Goal: Task Accomplishment & Management: Manage account settings

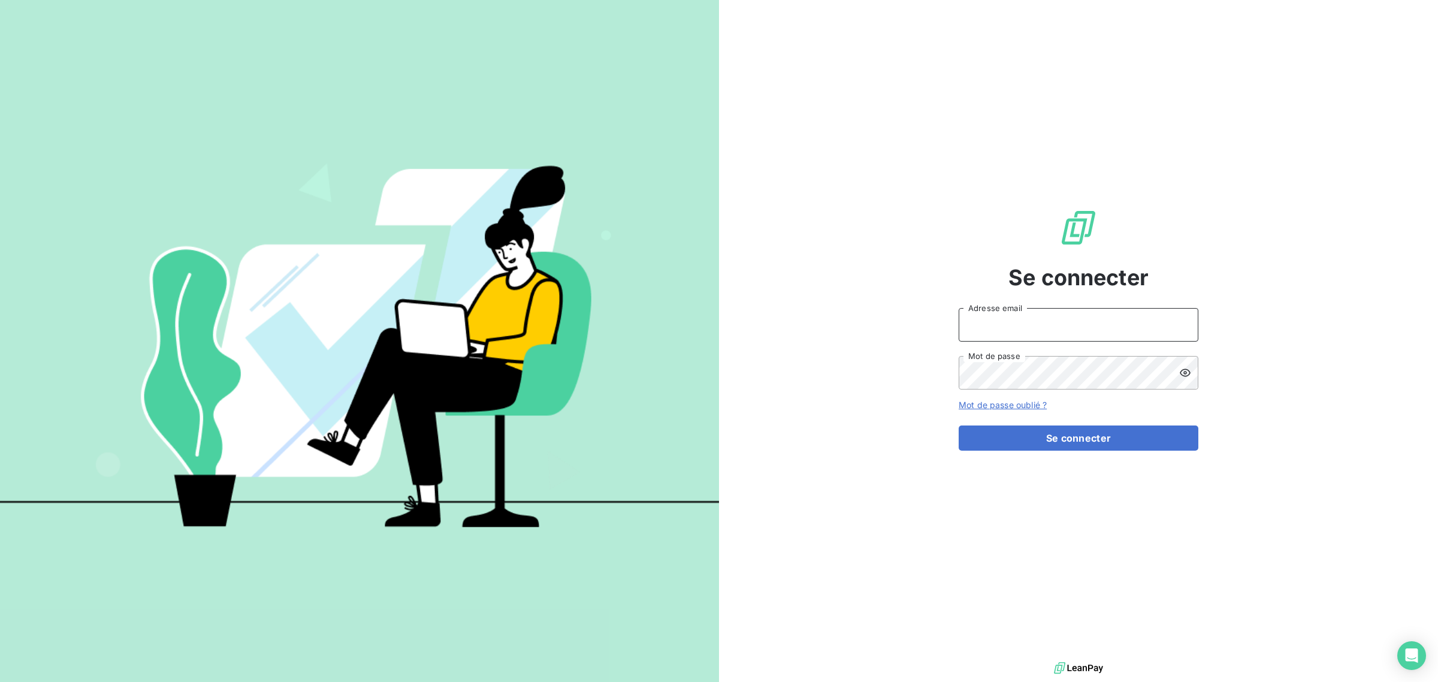
type input "[EMAIL_ADDRESS][DOMAIN_NAME]"
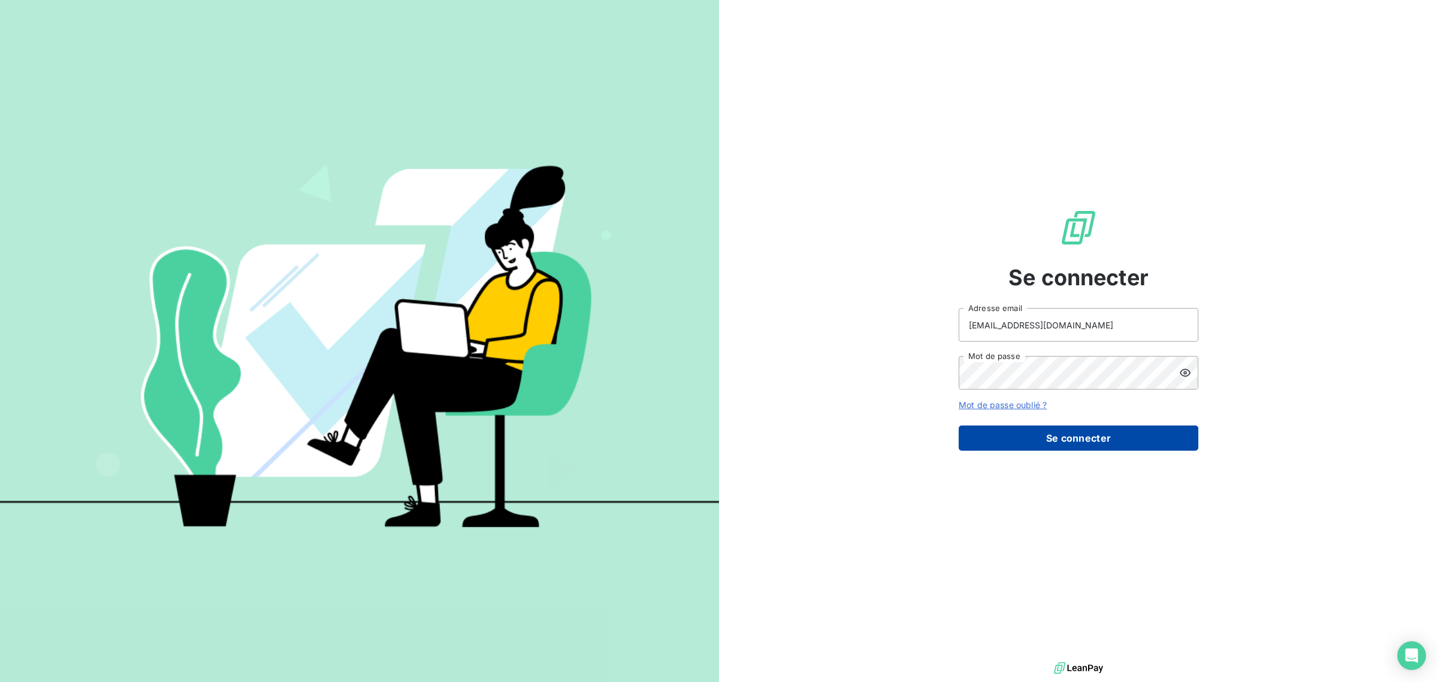
click at [1092, 439] on button "Se connecter" at bounding box center [1079, 437] width 240 height 25
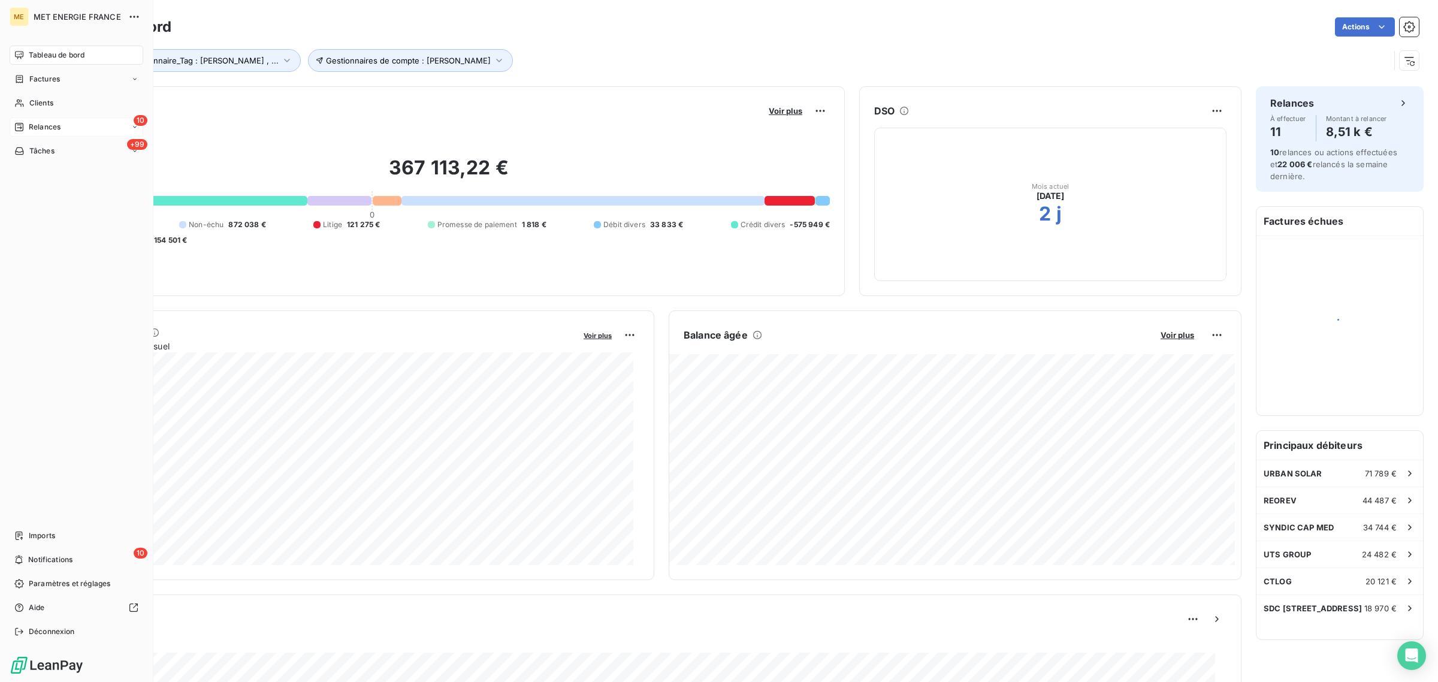
click at [27, 129] on div "Relances" at bounding box center [37, 127] width 46 height 11
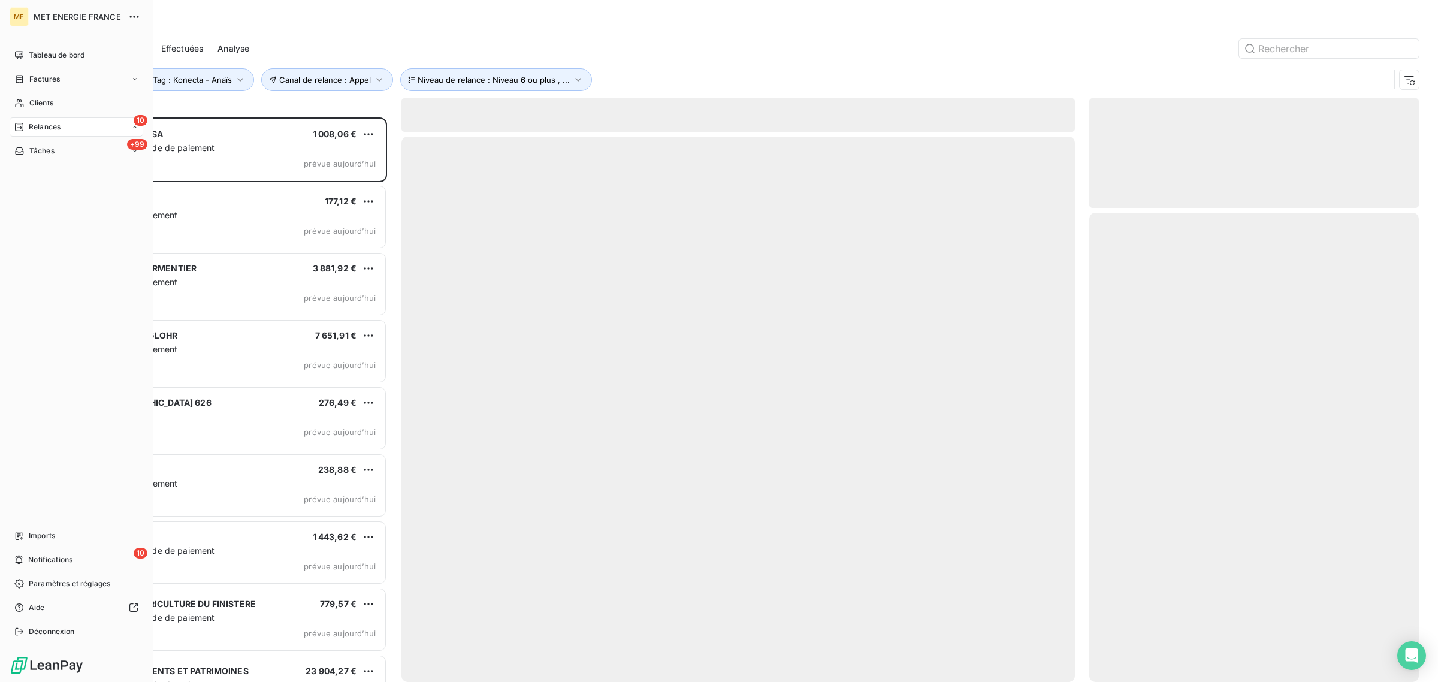
scroll to position [553, 318]
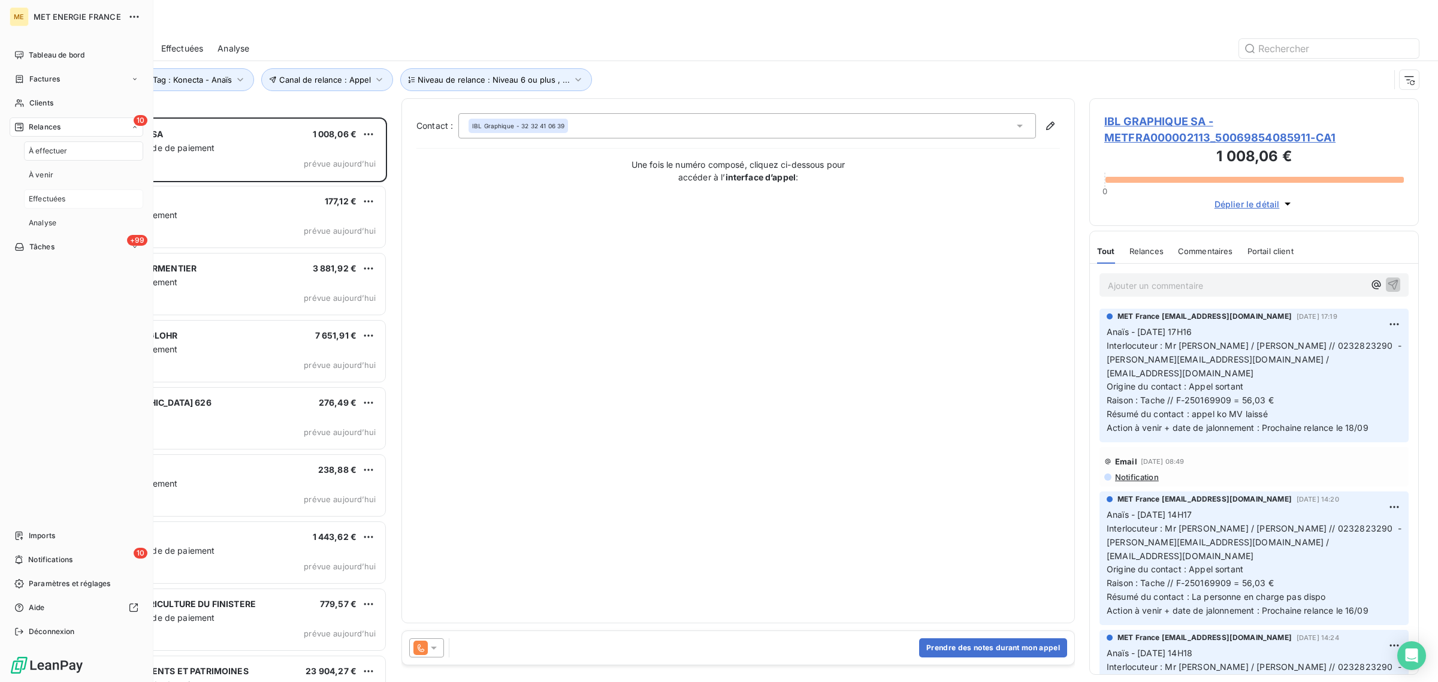
click at [43, 192] on div "Effectuées" at bounding box center [83, 198] width 119 height 19
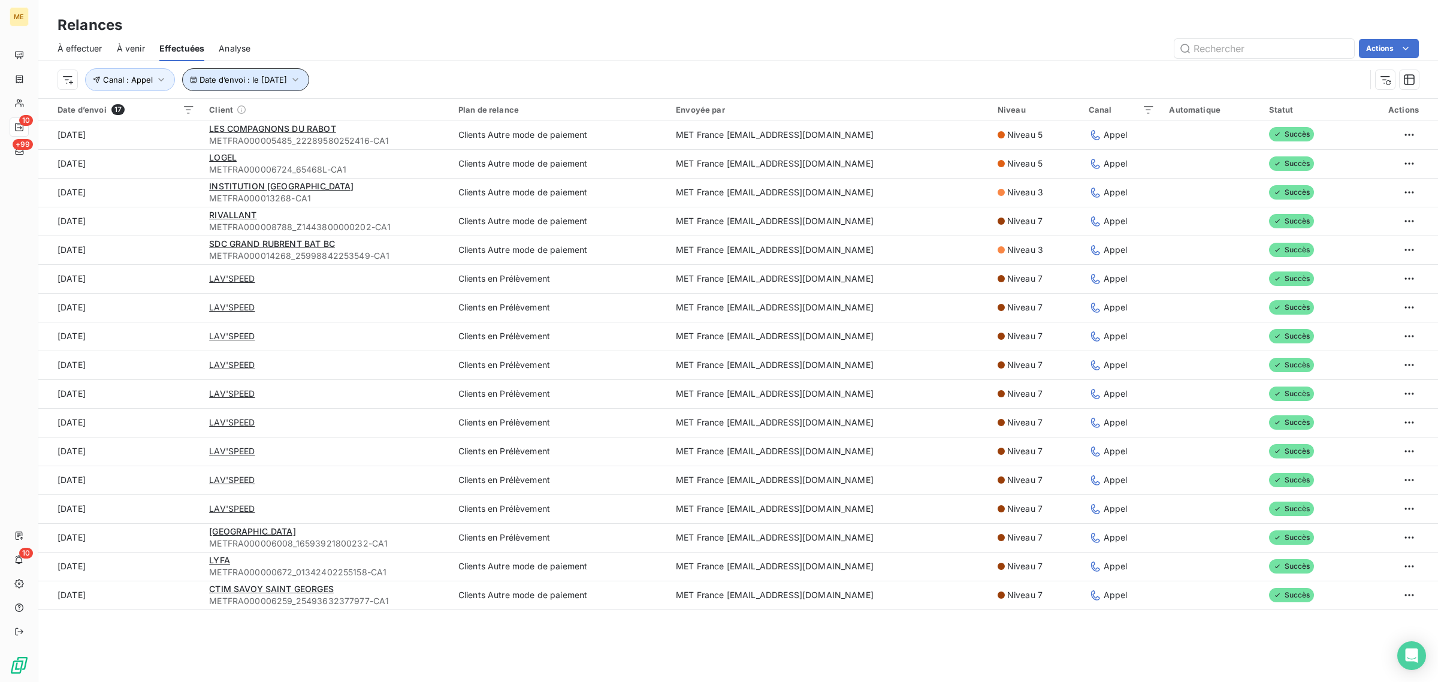
click at [237, 85] on button "Date d’envoi : le [DATE]" at bounding box center [245, 79] width 127 height 23
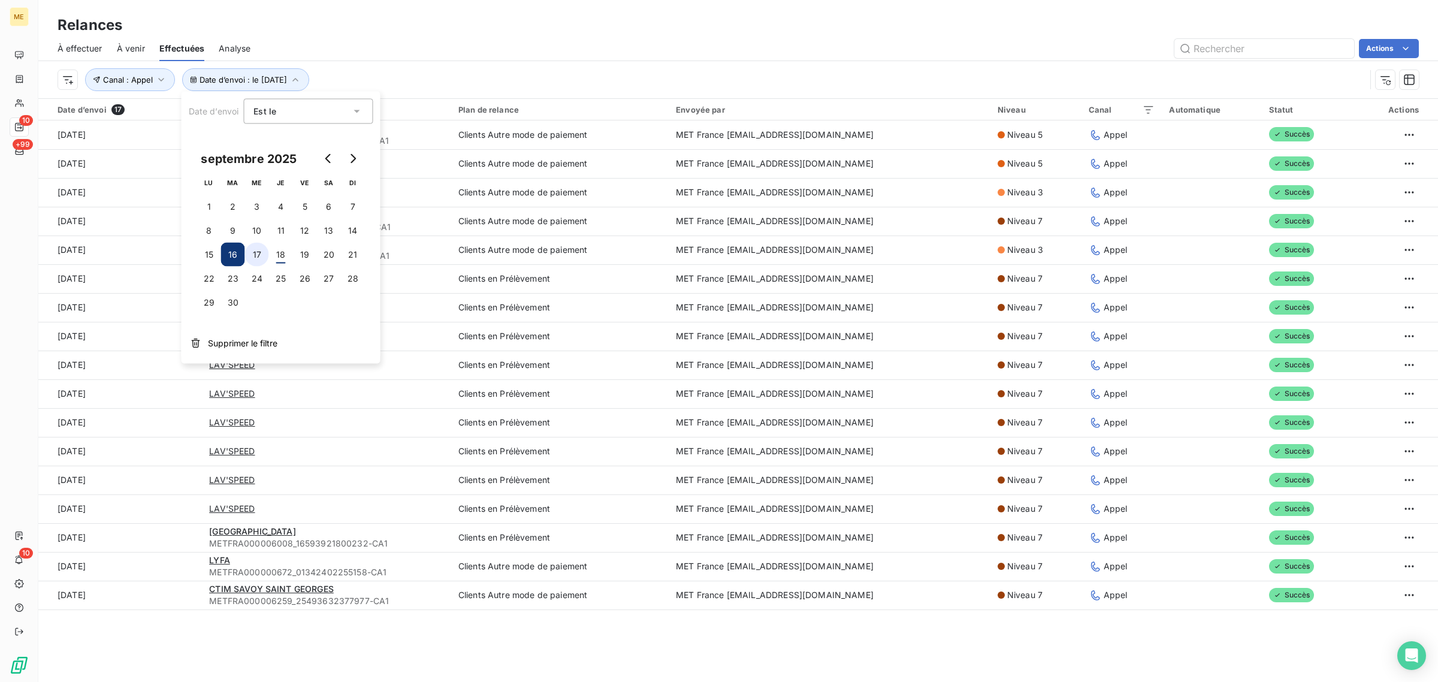
click at [265, 246] on button "17" at bounding box center [257, 255] width 24 height 24
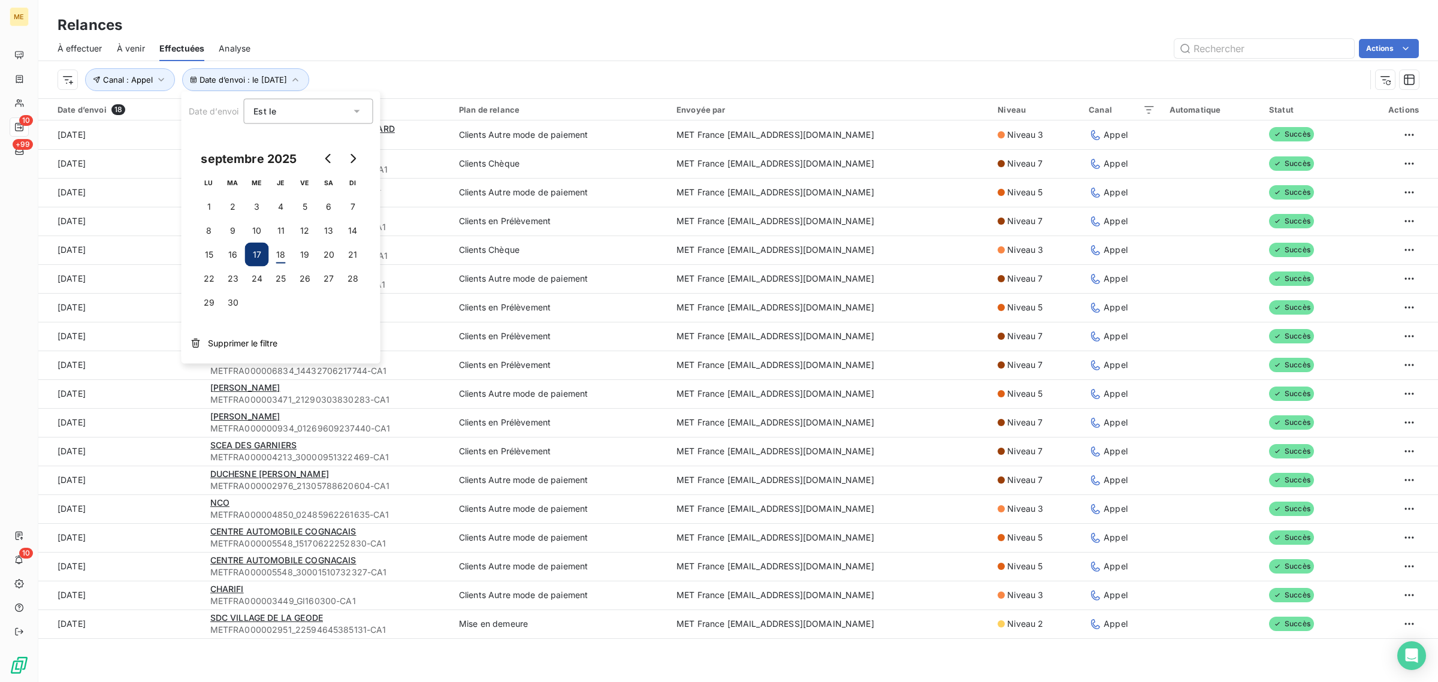
click at [494, 81] on div "Date d’envoi : le [DATE] Canal : Appel" at bounding box center [712, 79] width 1308 height 23
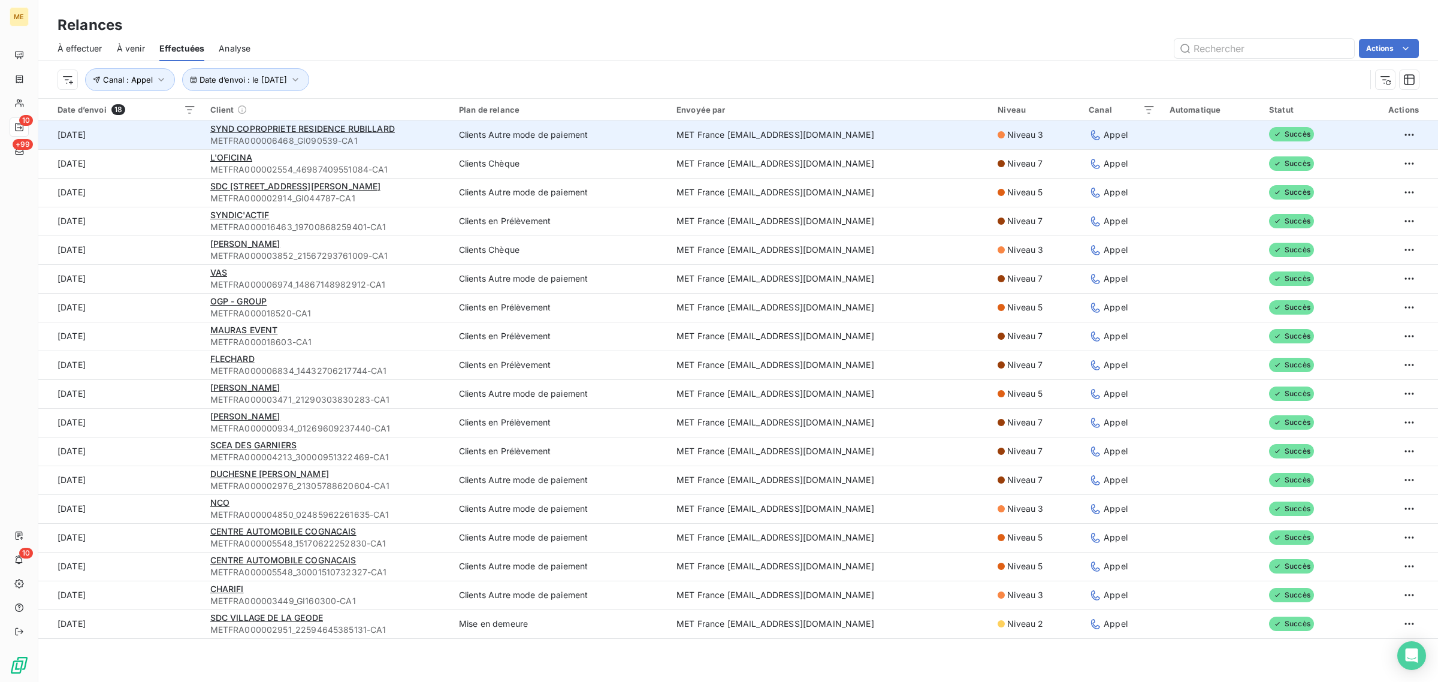
click at [195, 138] on td "[DATE]" at bounding box center [120, 134] width 165 height 29
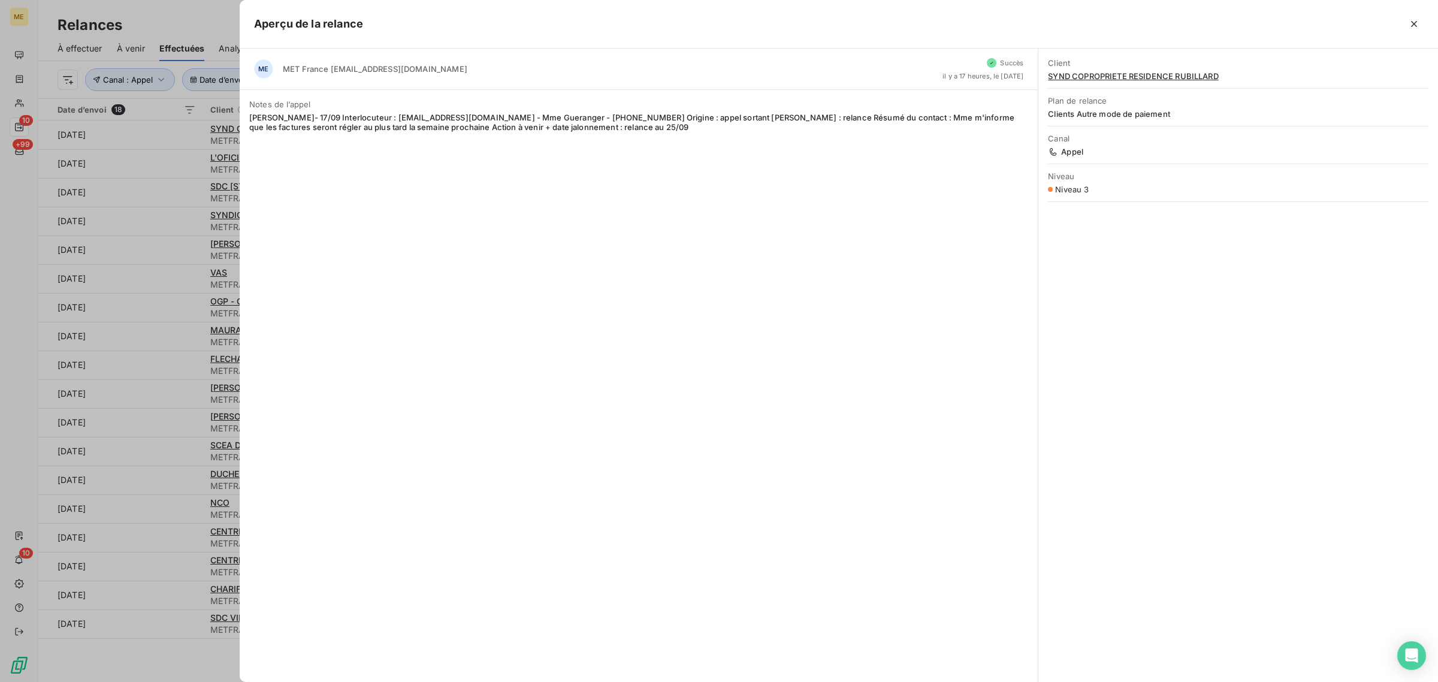
click at [181, 135] on div at bounding box center [719, 341] width 1438 height 682
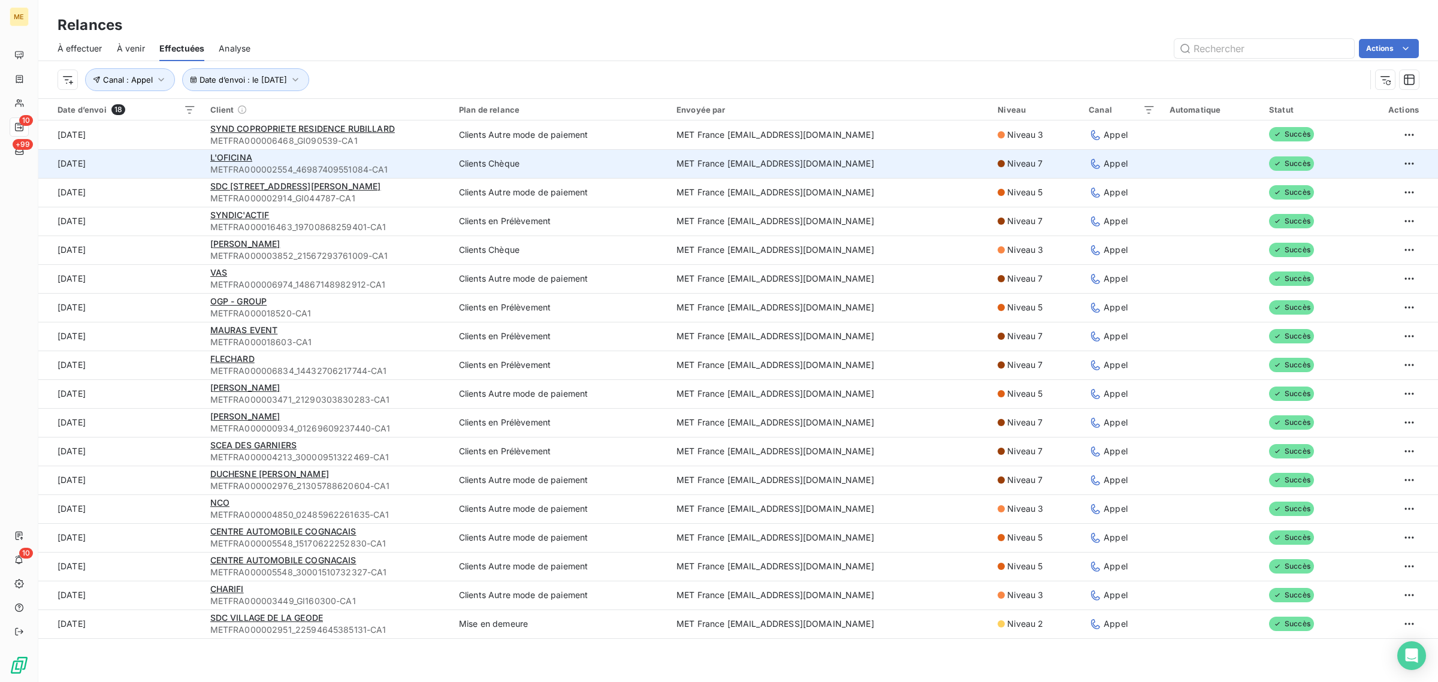
click at [180, 159] on td "[DATE]" at bounding box center [120, 163] width 165 height 29
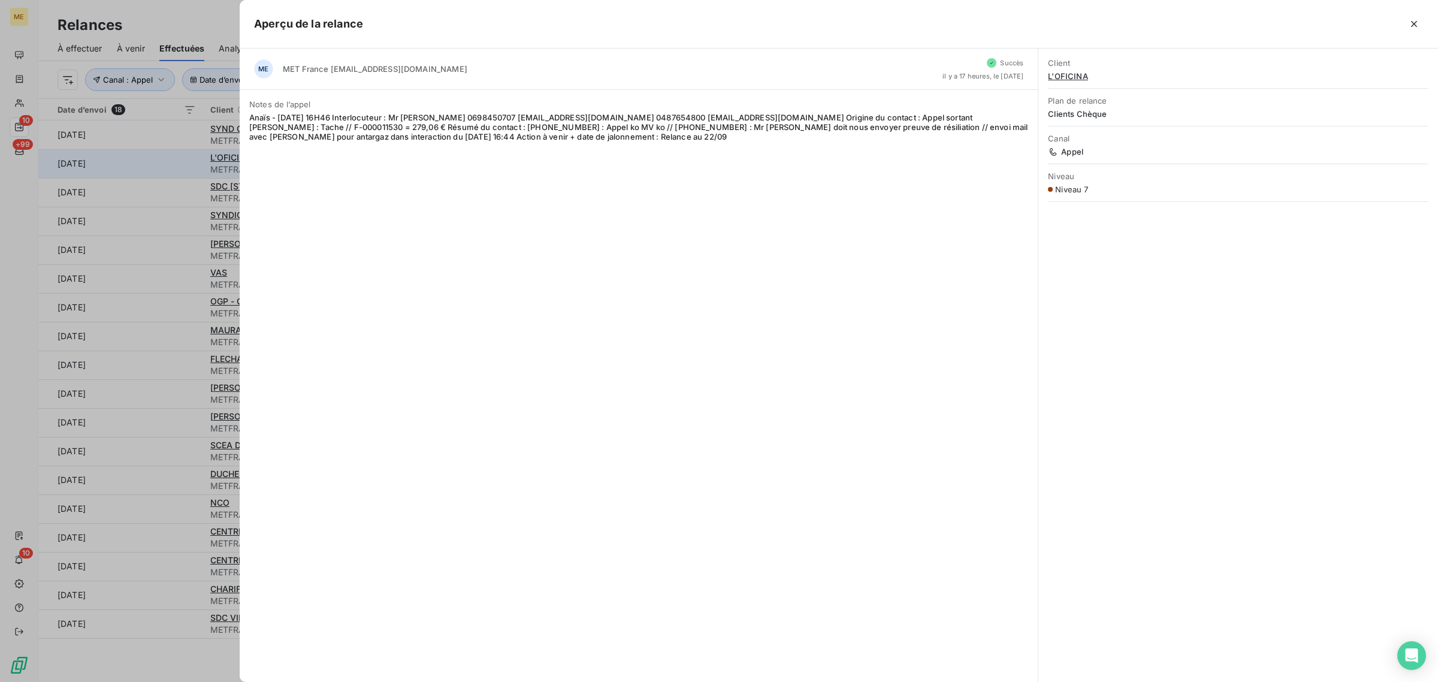
click at [180, 159] on div at bounding box center [719, 341] width 1438 height 682
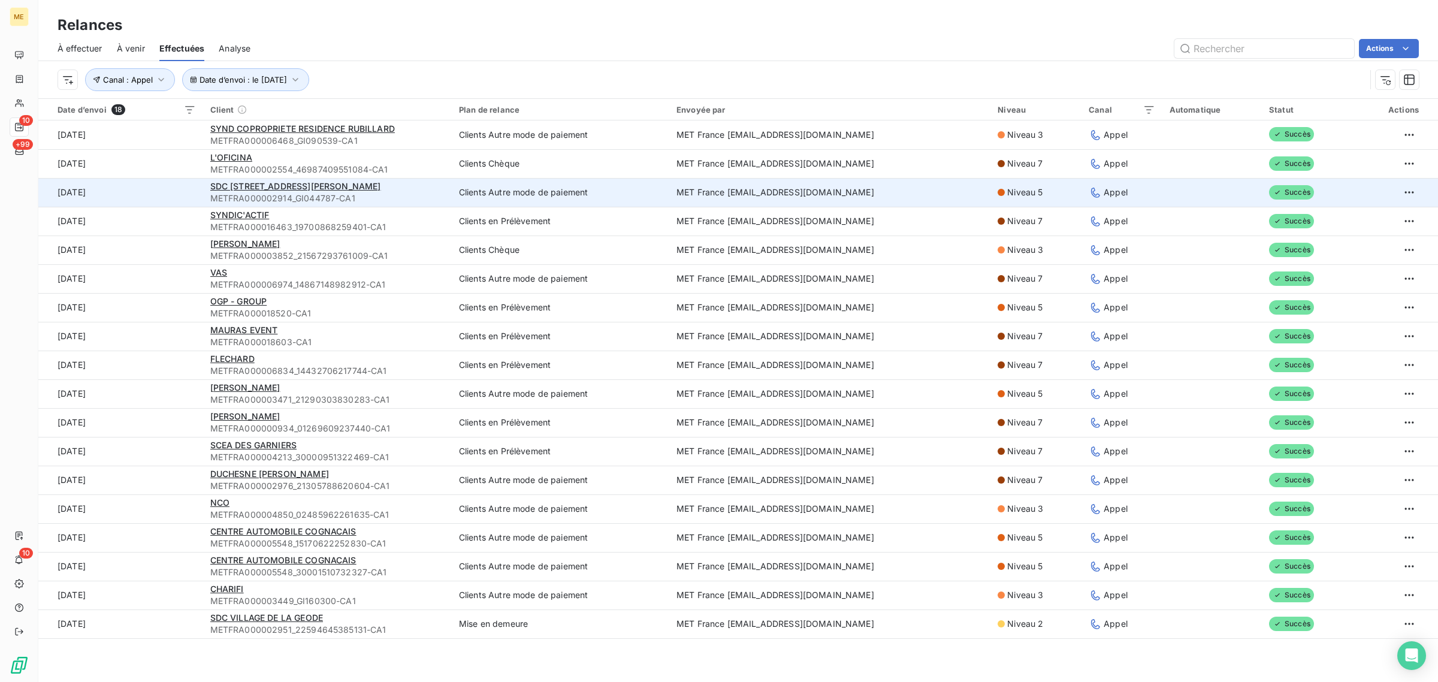
click at [171, 192] on td "[DATE]" at bounding box center [120, 192] width 165 height 29
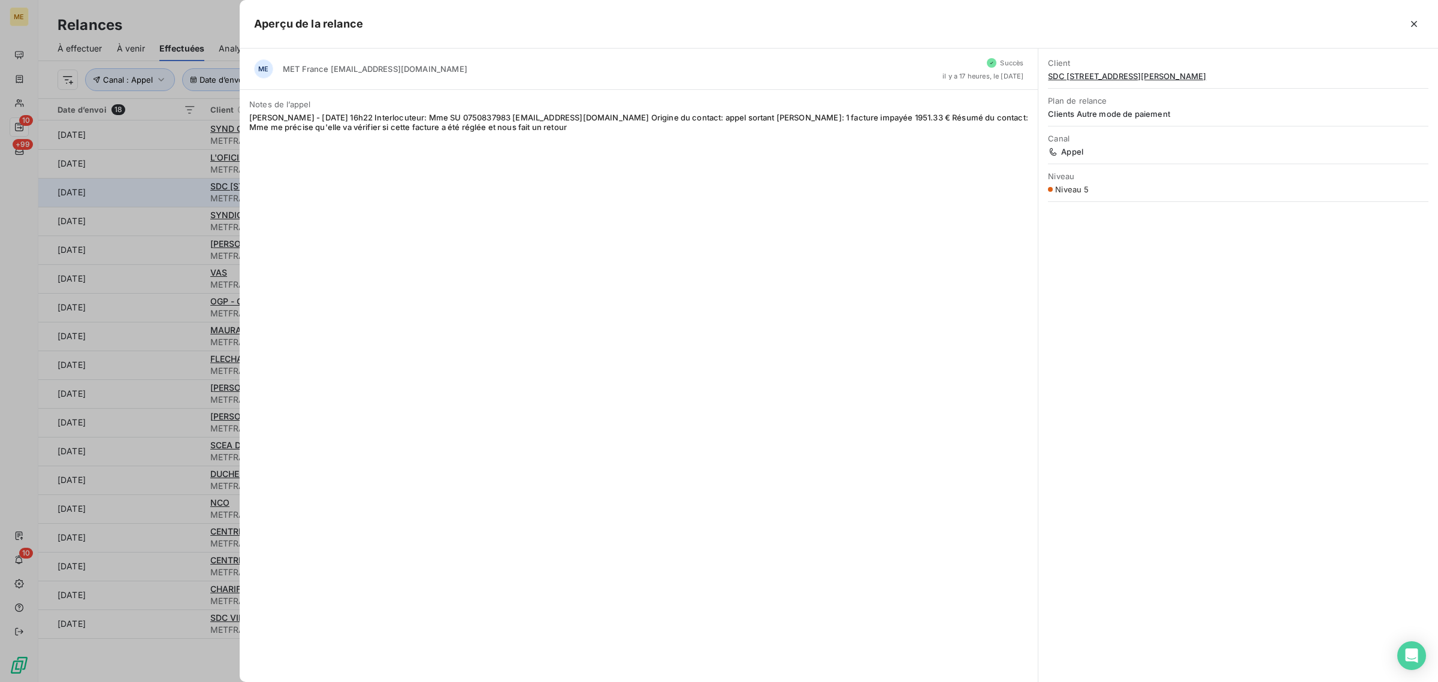
click at [171, 192] on div at bounding box center [719, 341] width 1438 height 682
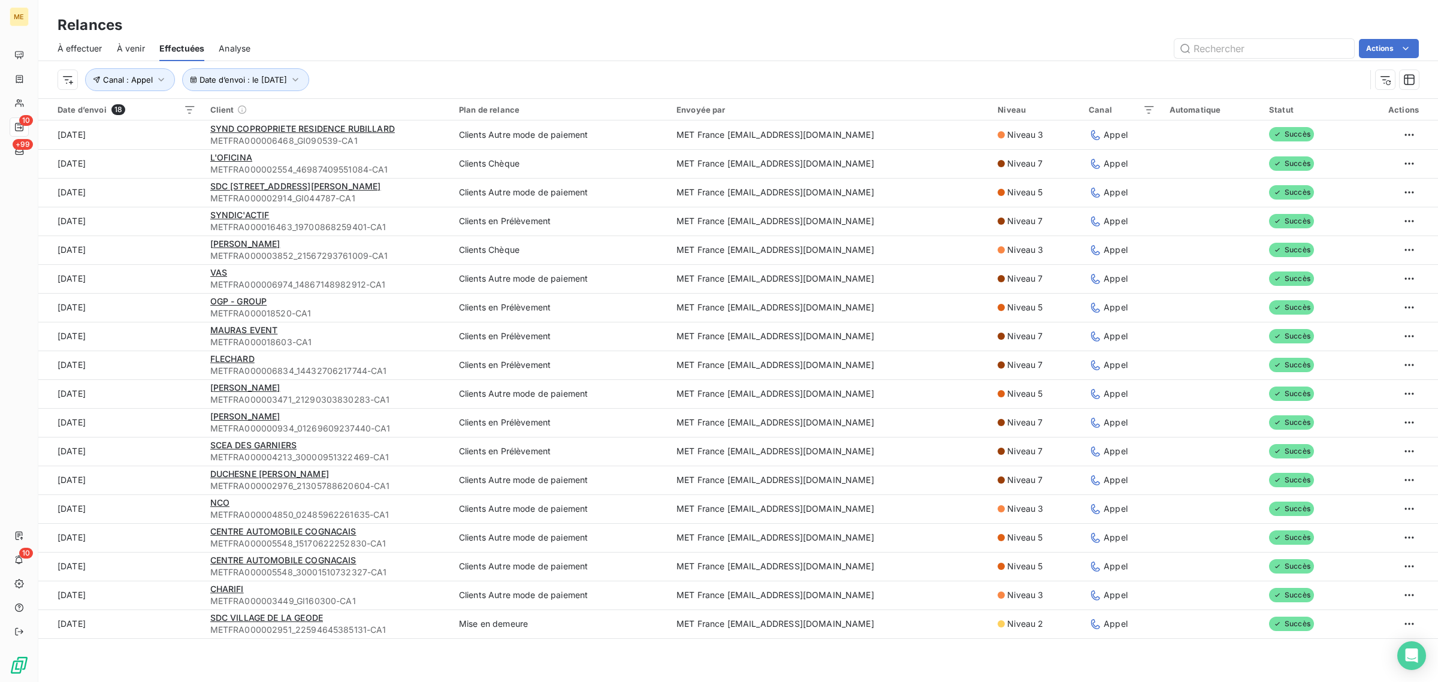
click at [693, 28] on div "Relances" at bounding box center [738, 25] width 1400 height 22
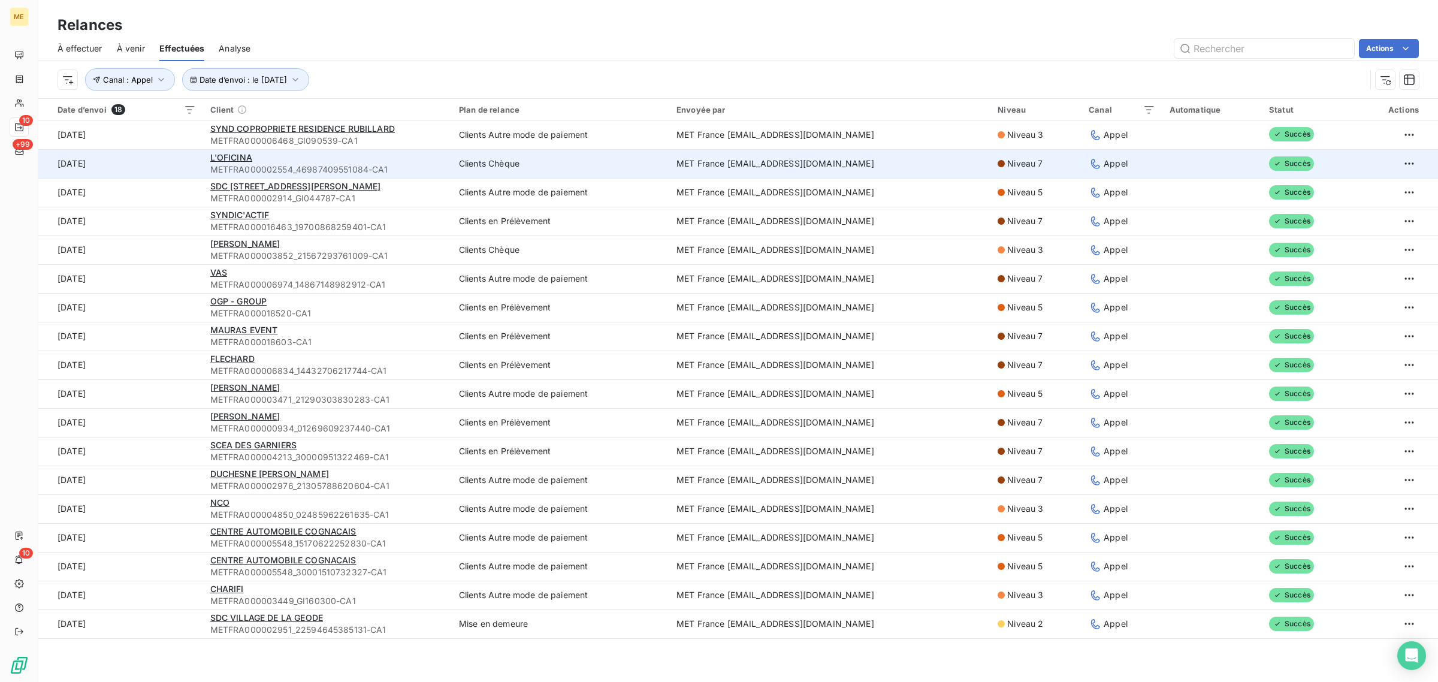
click at [291, 153] on div "L'OFICINA" at bounding box center [327, 158] width 234 height 12
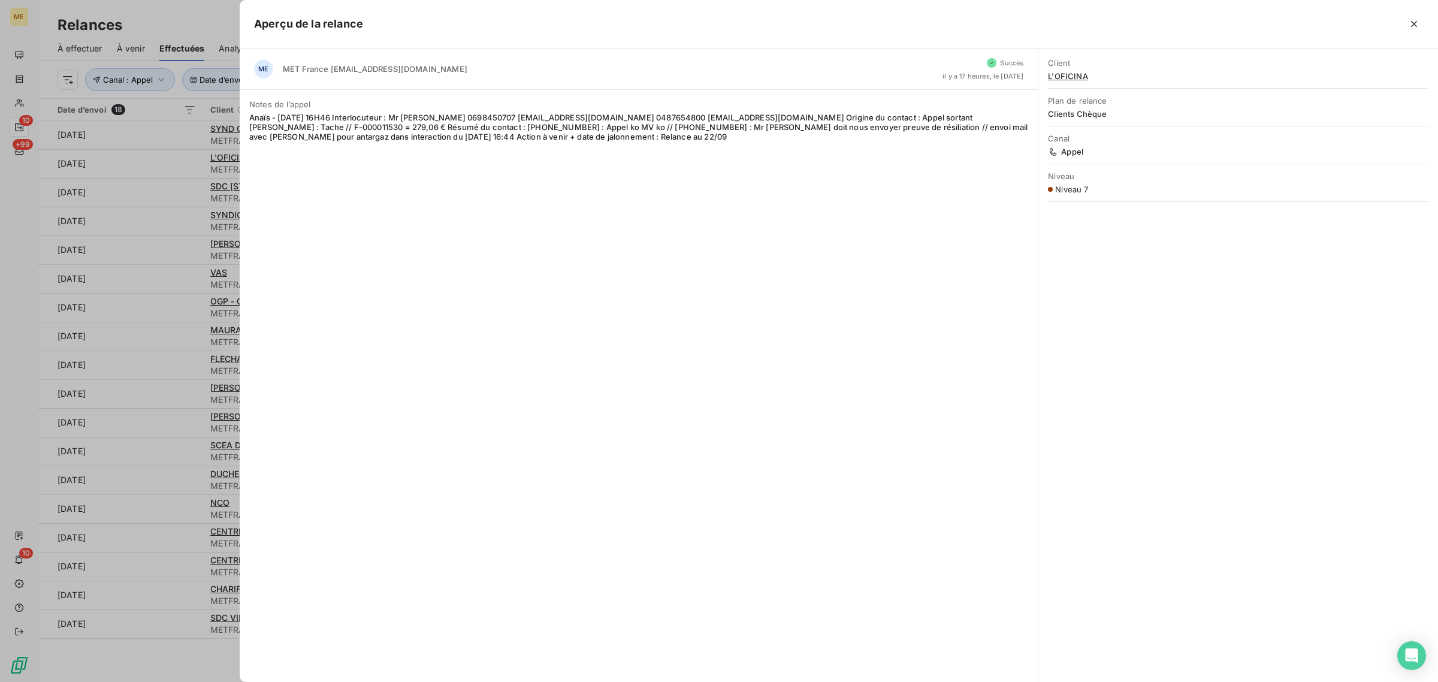
click at [157, 122] on div at bounding box center [719, 341] width 1438 height 682
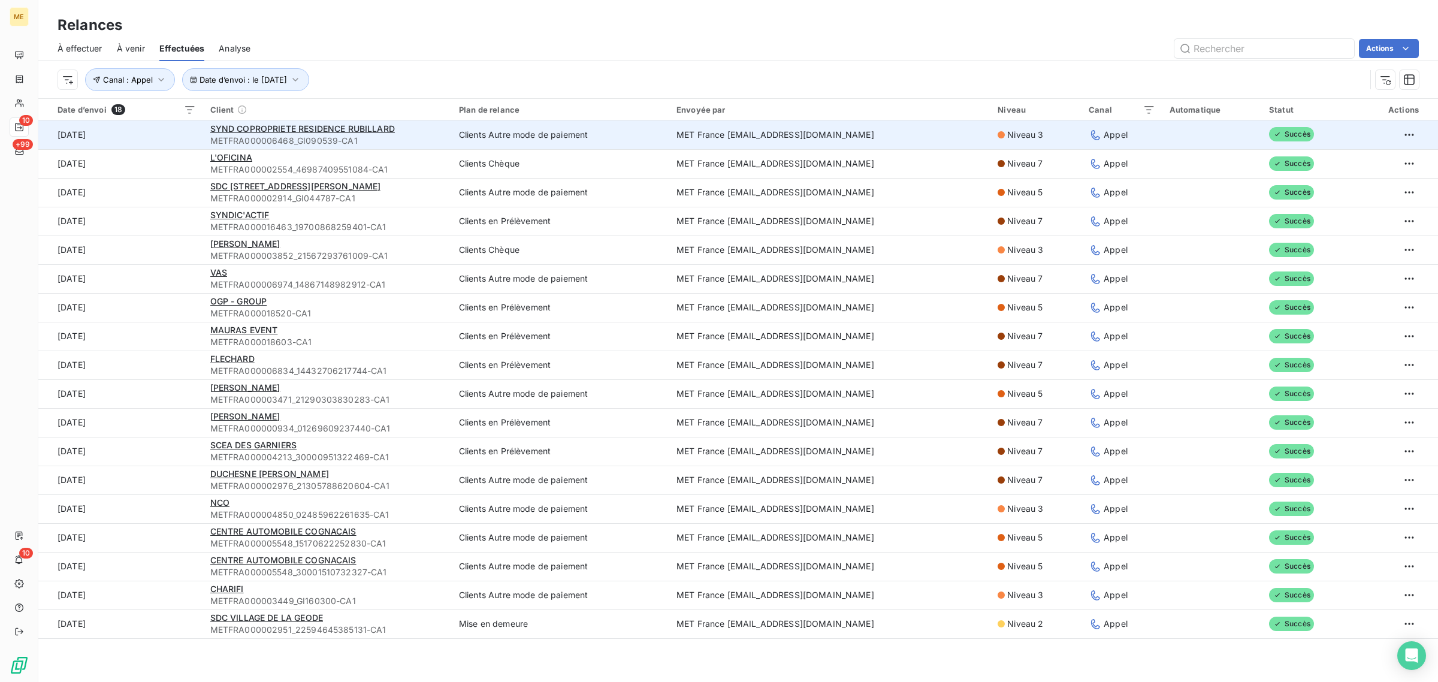
click at [171, 126] on td "[DATE]" at bounding box center [120, 134] width 165 height 29
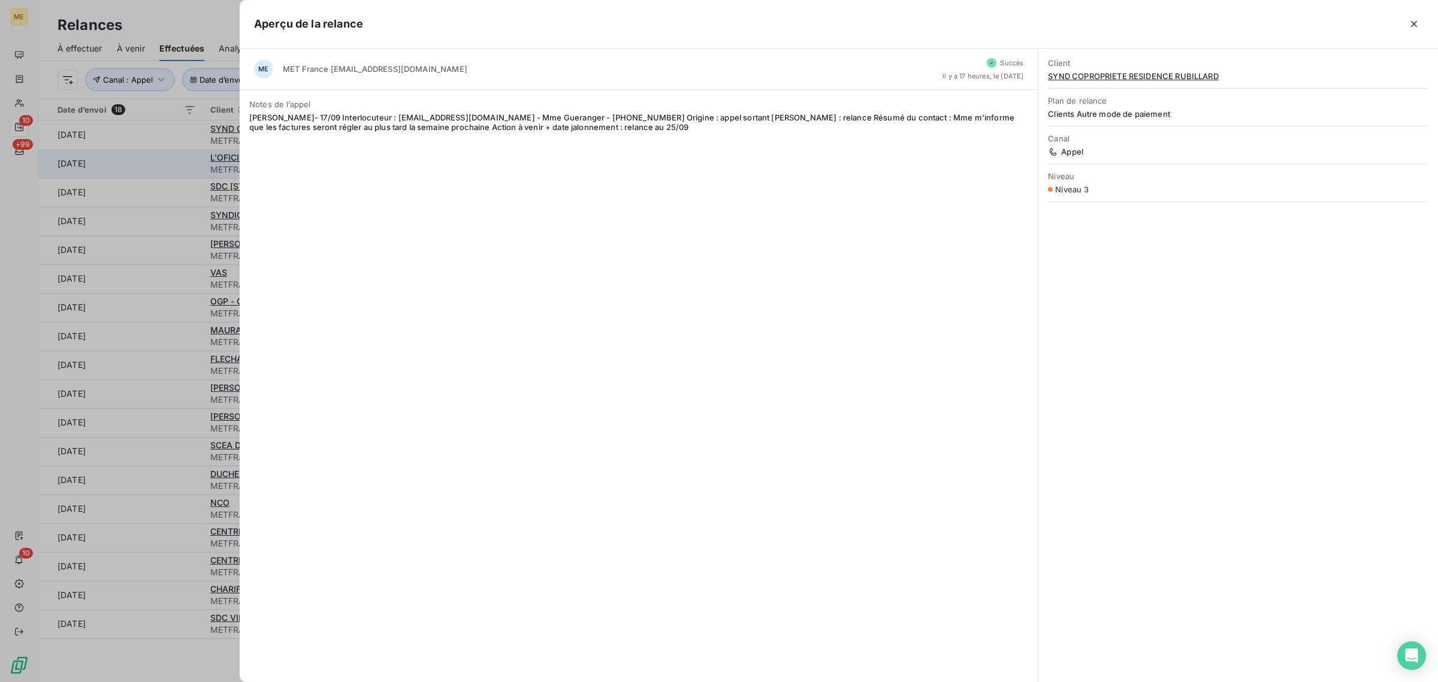
click at [162, 162] on div at bounding box center [719, 341] width 1438 height 682
click at [162, 162] on td "[DATE]" at bounding box center [120, 163] width 165 height 29
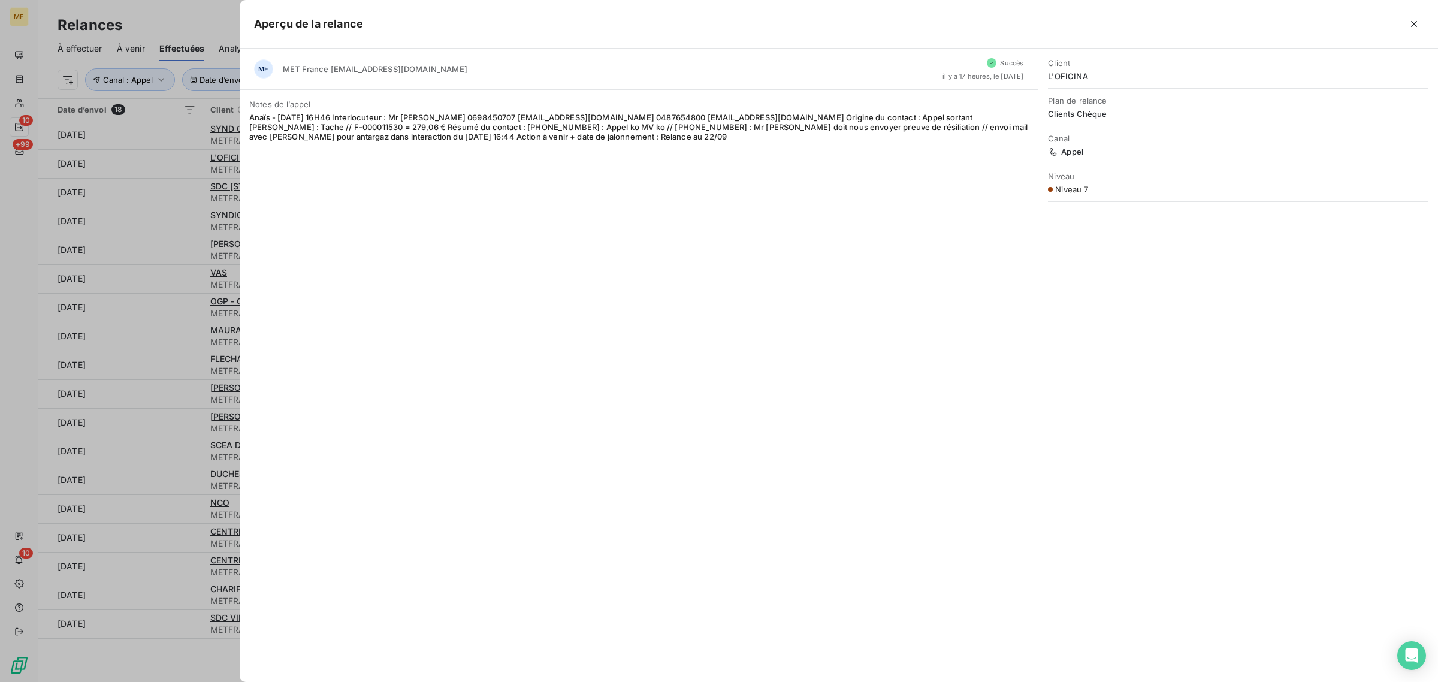
click at [172, 197] on div at bounding box center [719, 341] width 1438 height 682
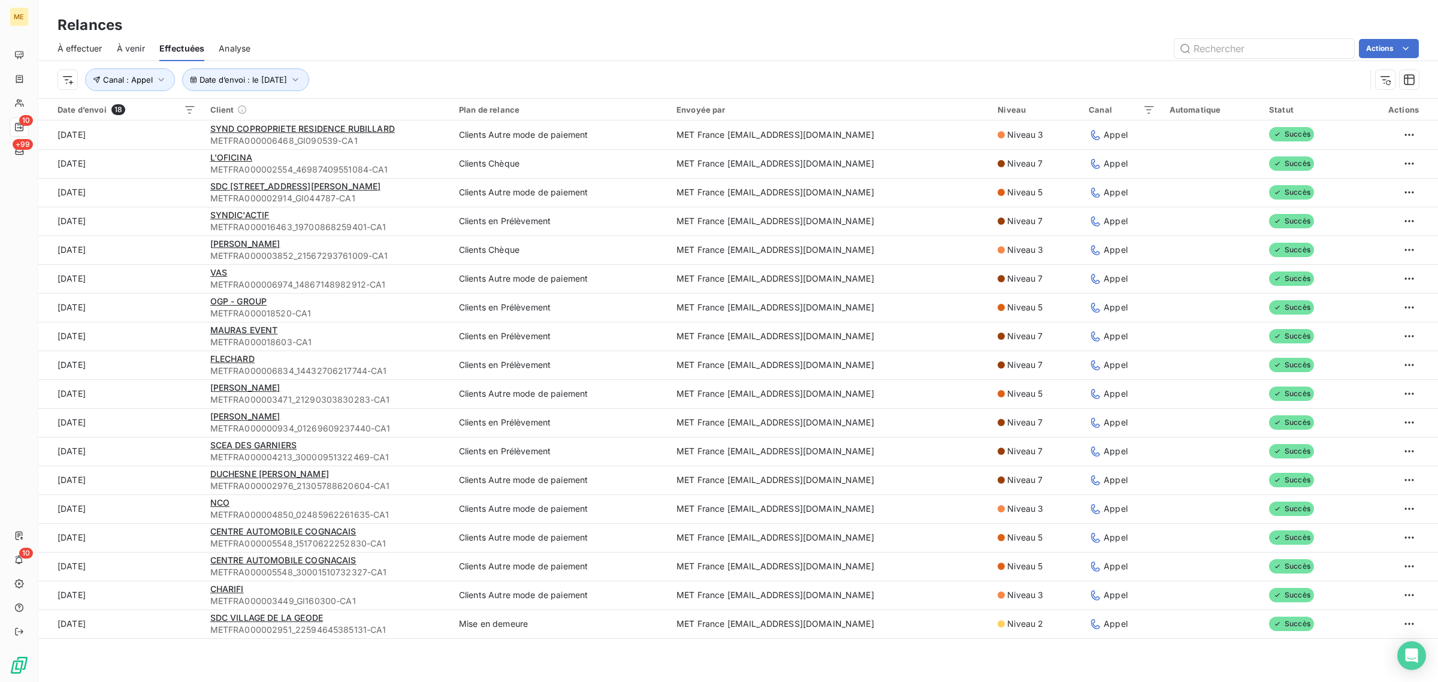
click at [172, 197] on td "[DATE]" at bounding box center [120, 192] width 165 height 29
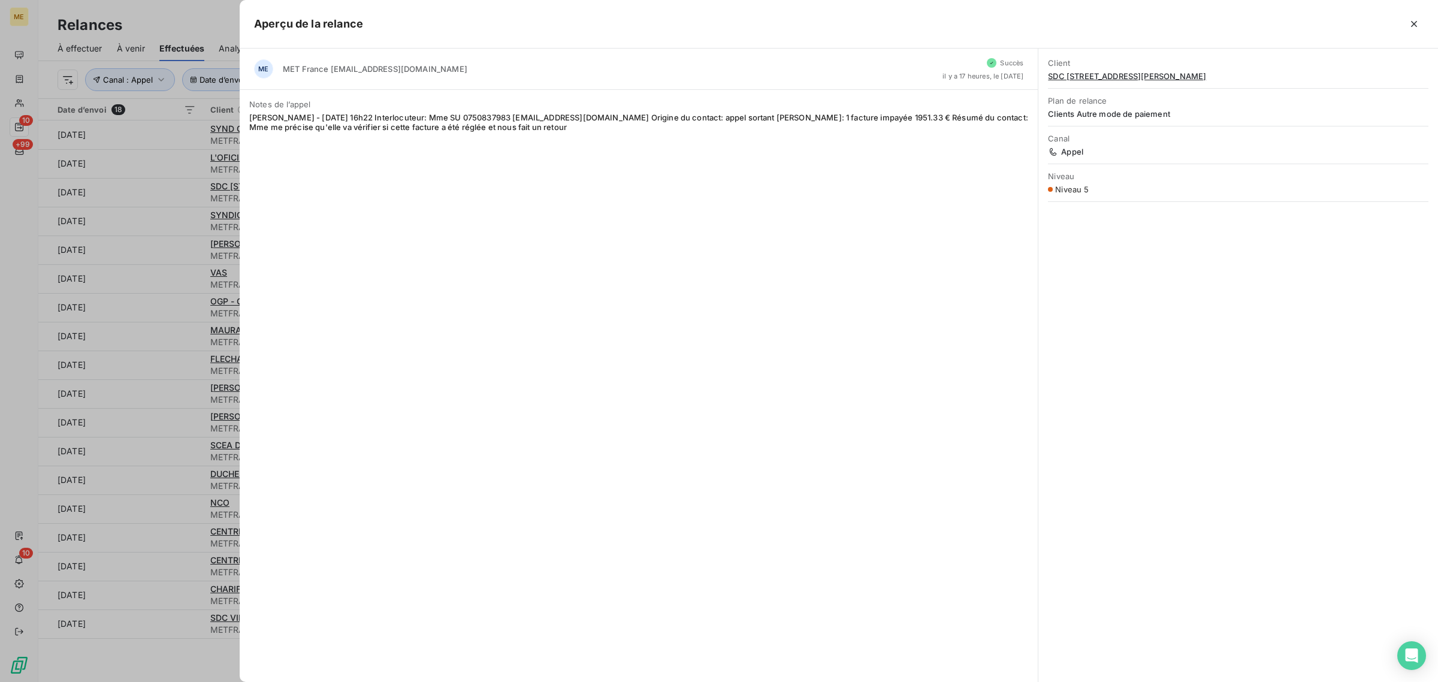
click at [172, 197] on div at bounding box center [719, 341] width 1438 height 682
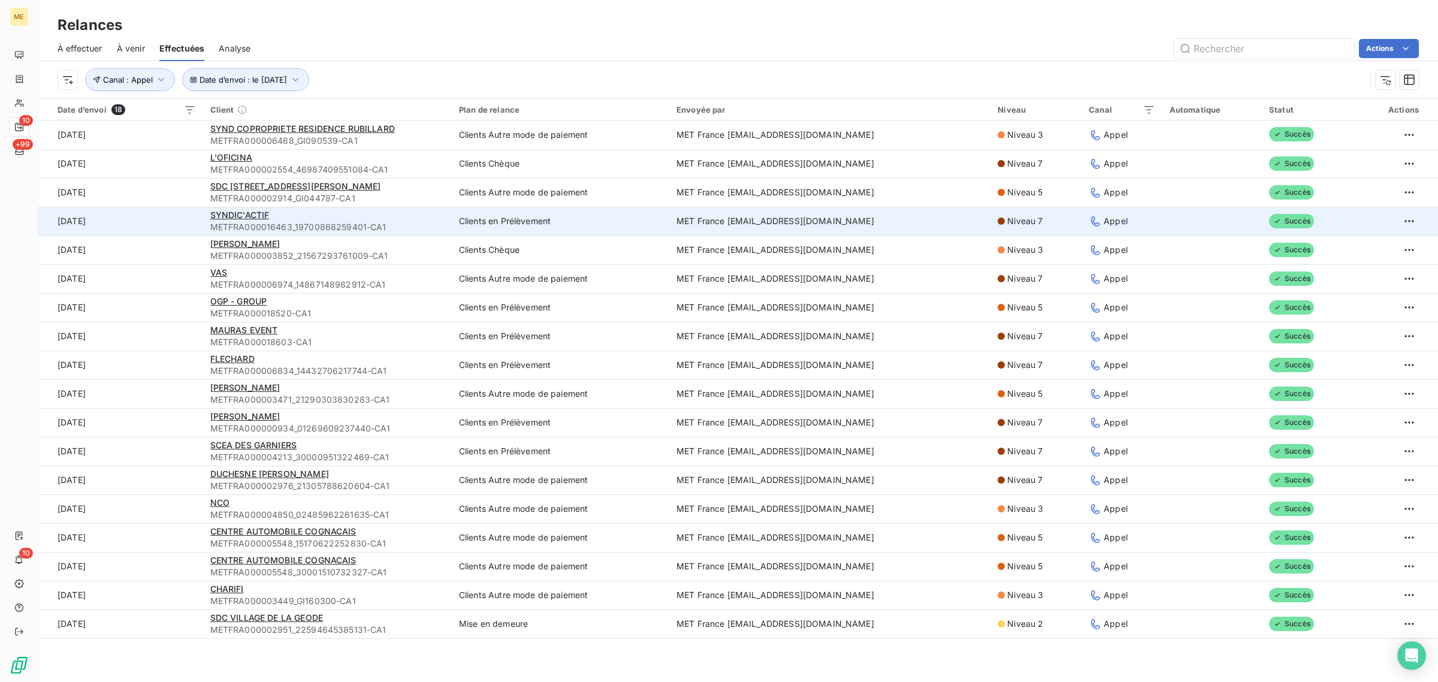
click at [179, 225] on td "[DATE]" at bounding box center [120, 221] width 165 height 29
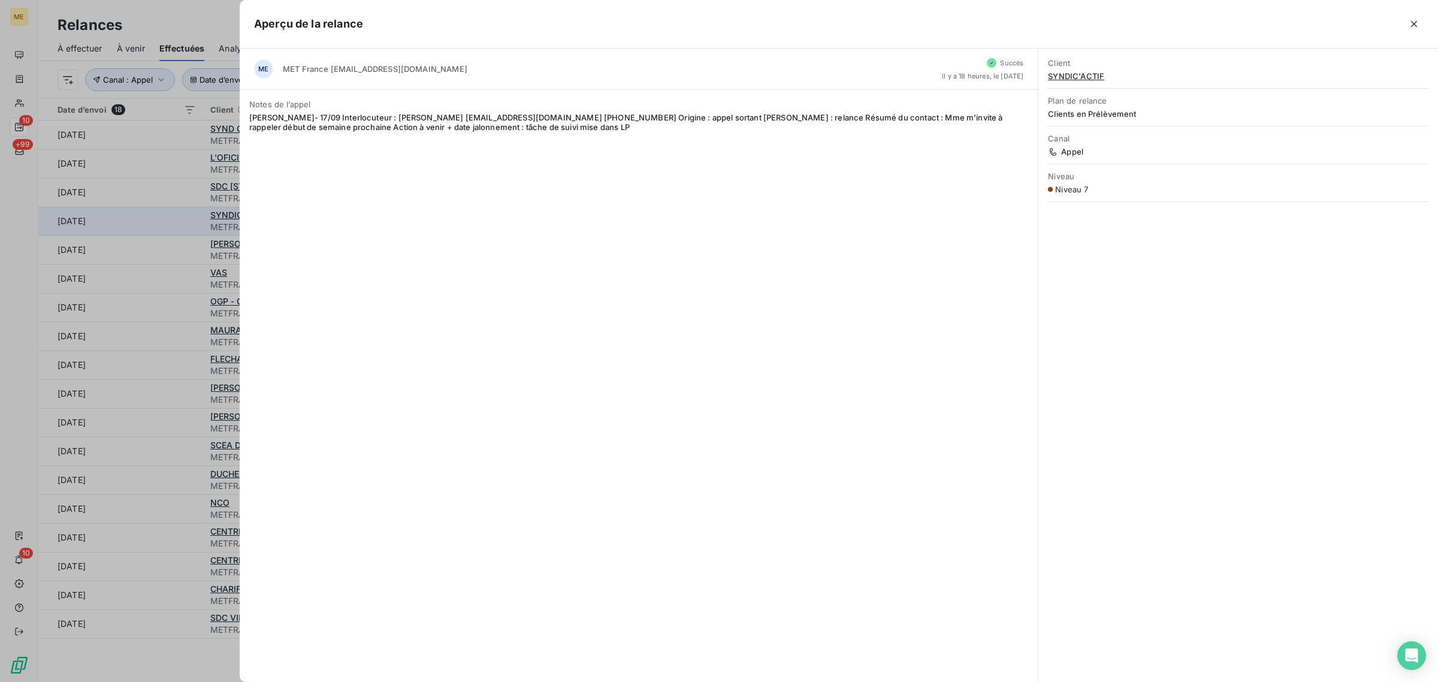
click at [179, 225] on div at bounding box center [719, 341] width 1438 height 682
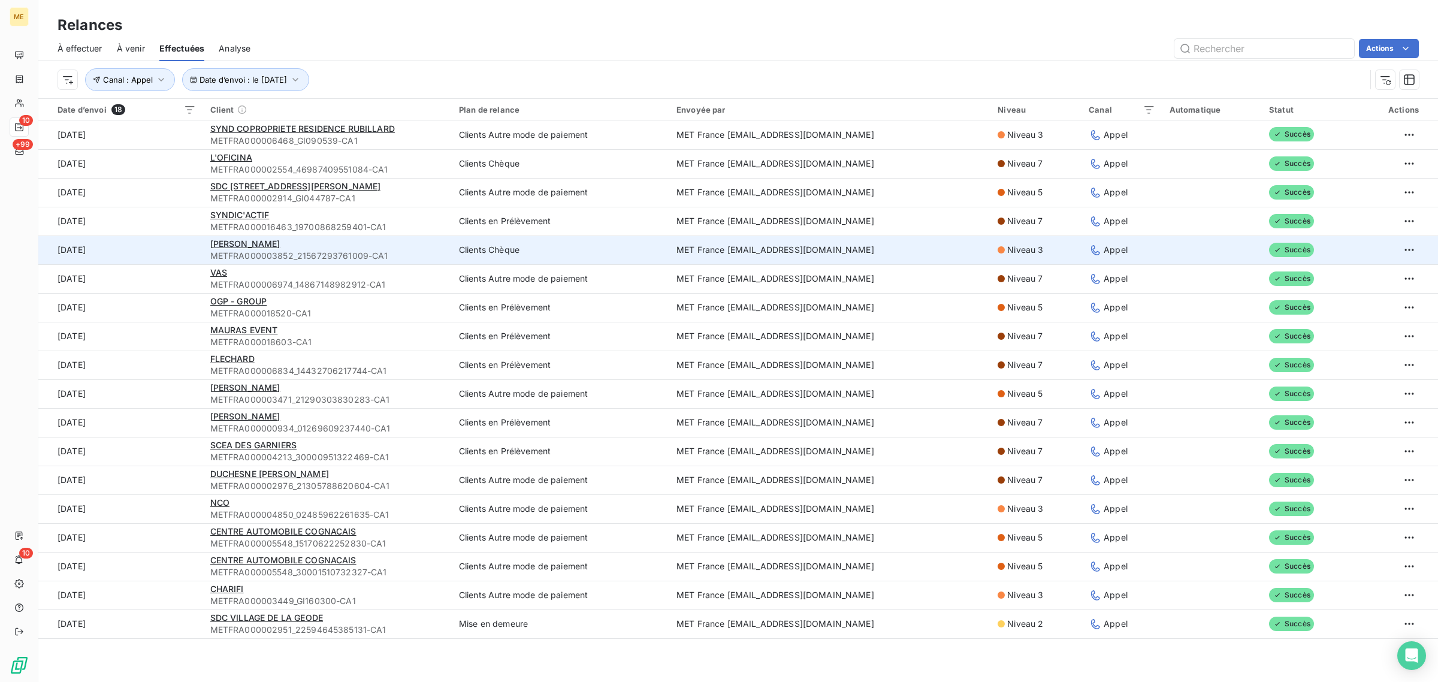
click at [192, 250] on td "[DATE]" at bounding box center [120, 249] width 165 height 29
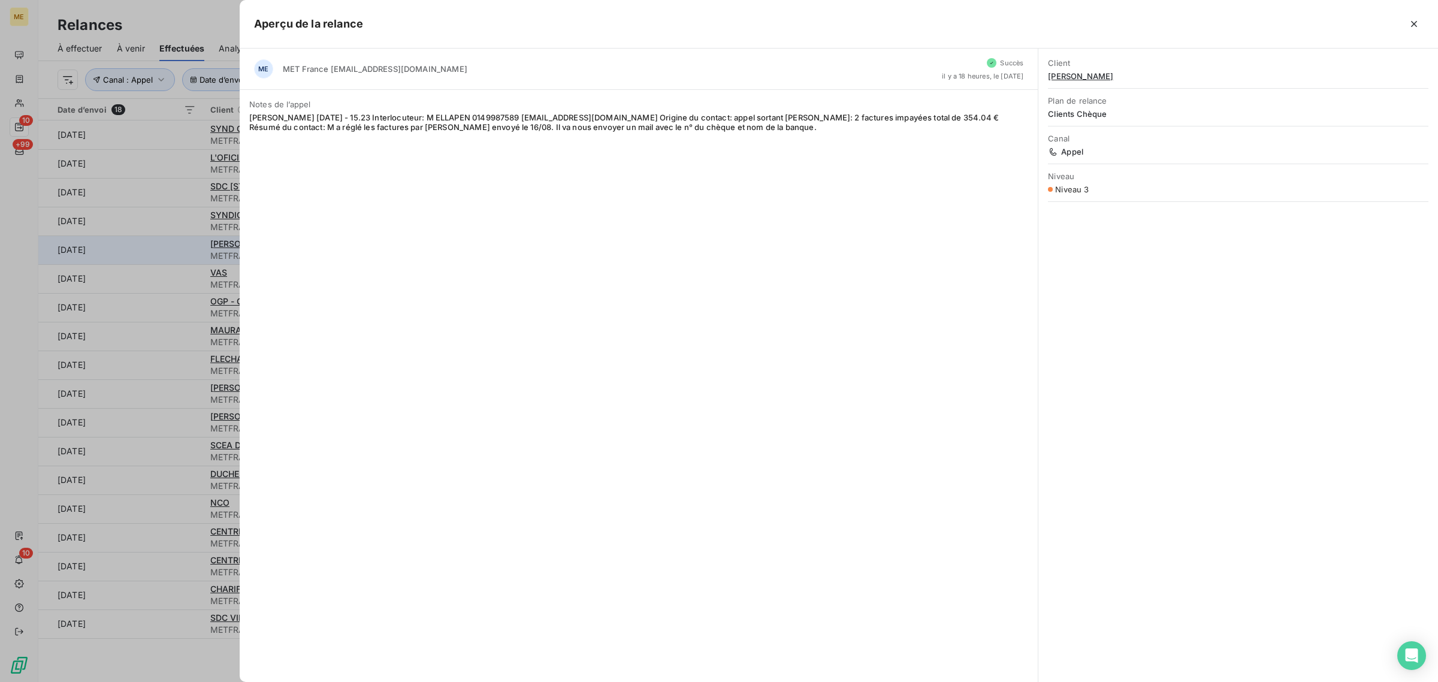
click at [192, 250] on div at bounding box center [719, 341] width 1438 height 682
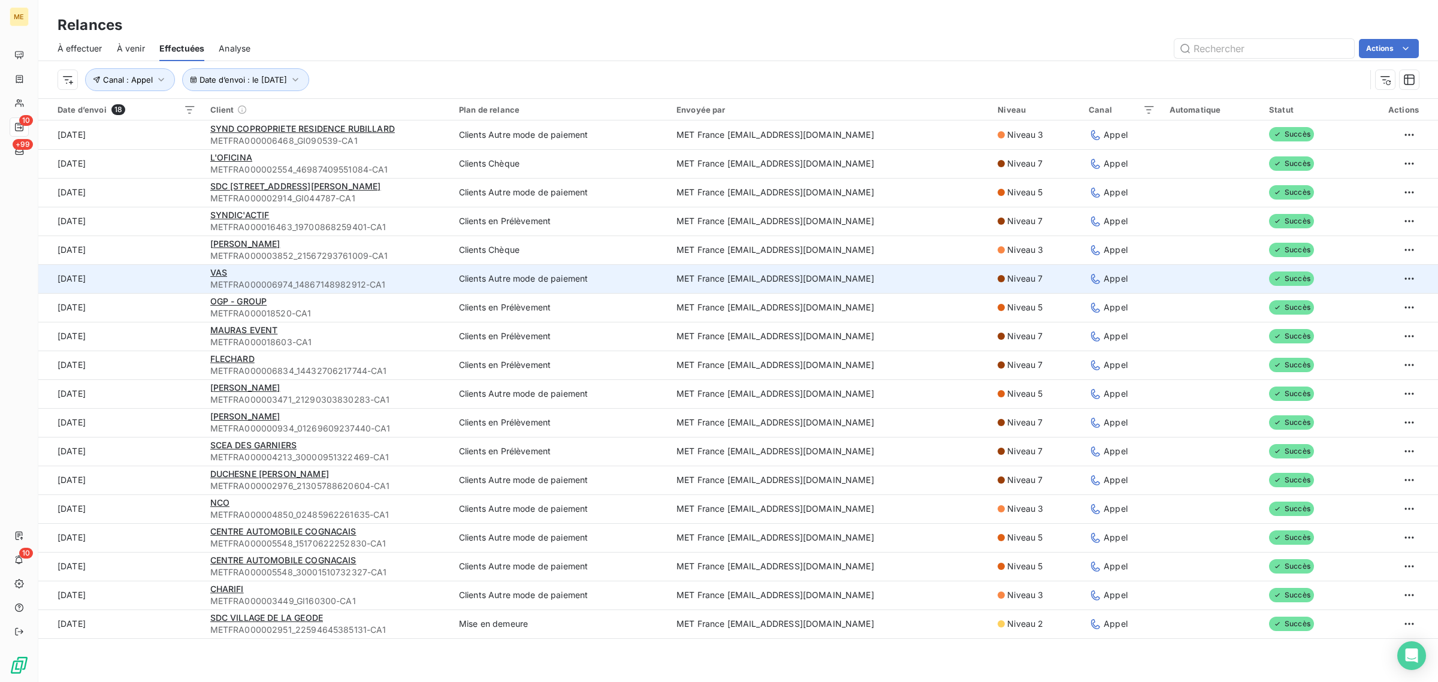
click at [189, 264] on td "[DATE]" at bounding box center [120, 278] width 165 height 29
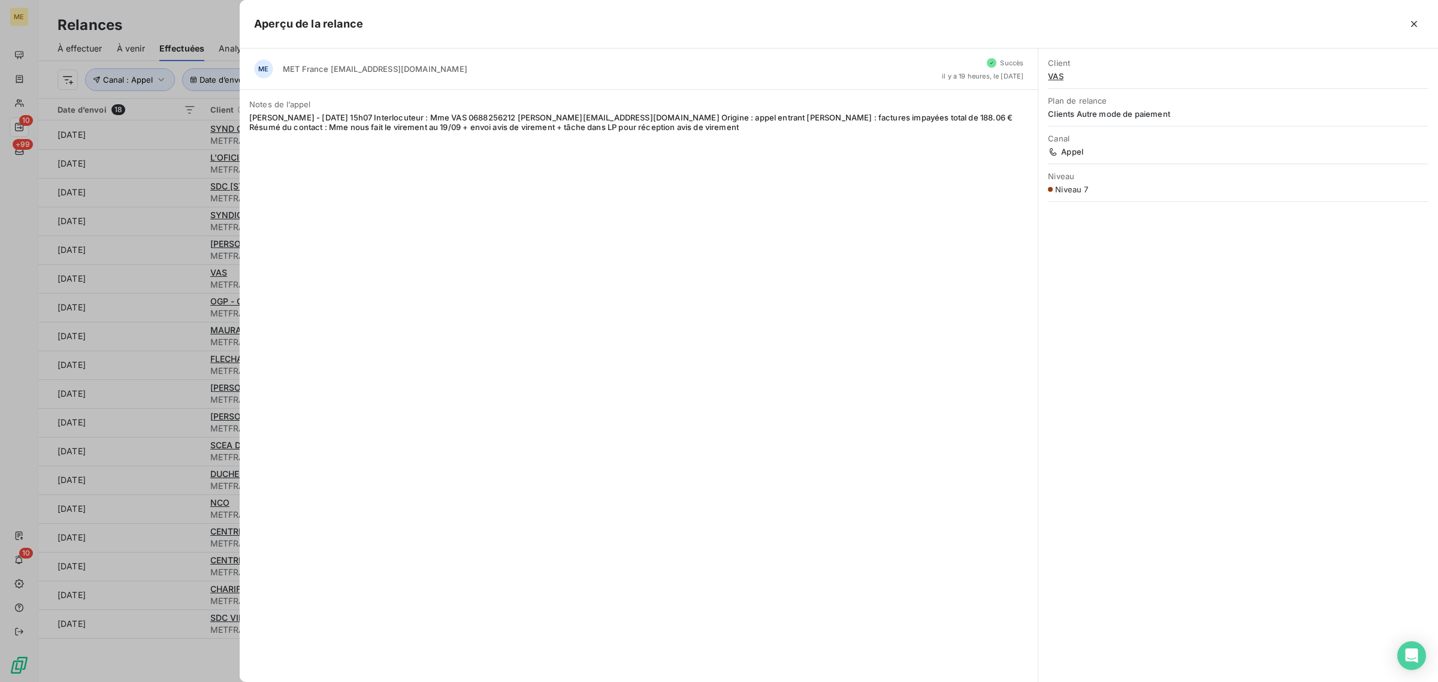
click at [189, 267] on div at bounding box center [719, 341] width 1438 height 682
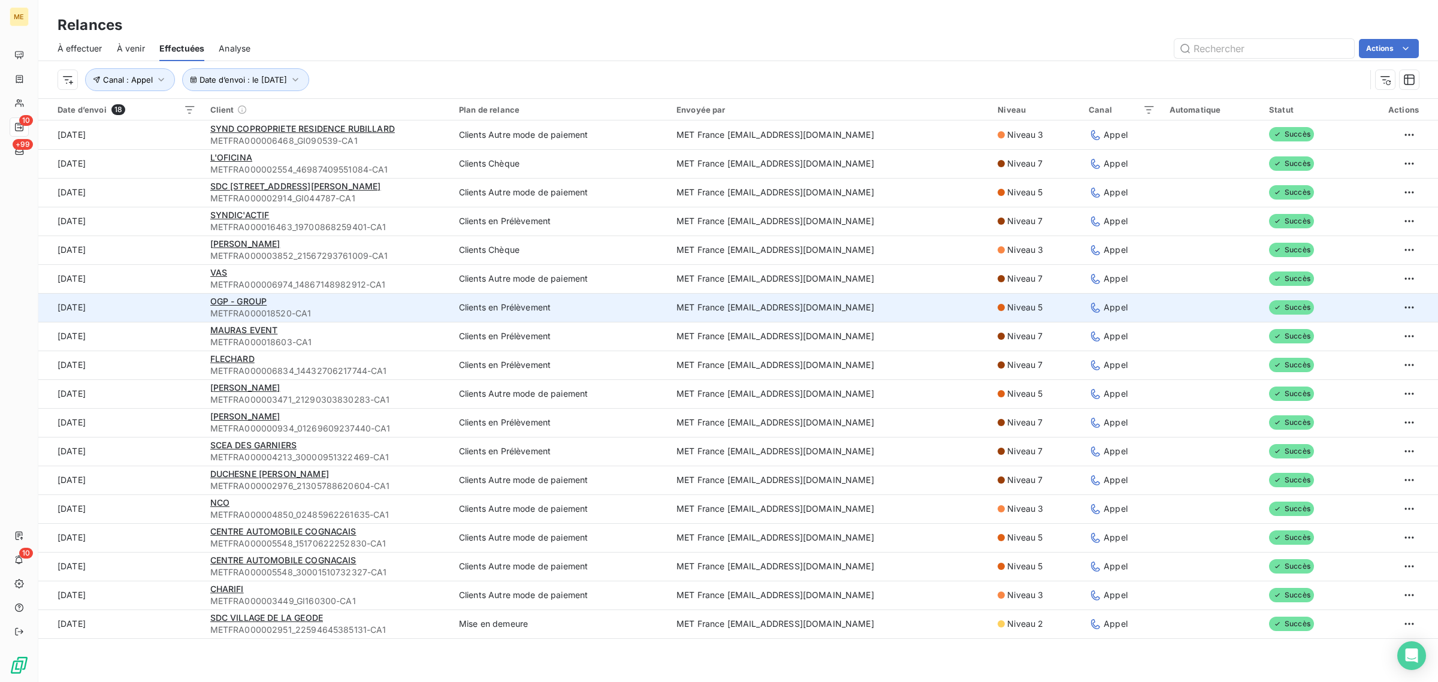
click at [185, 303] on td "[DATE]" at bounding box center [120, 307] width 165 height 29
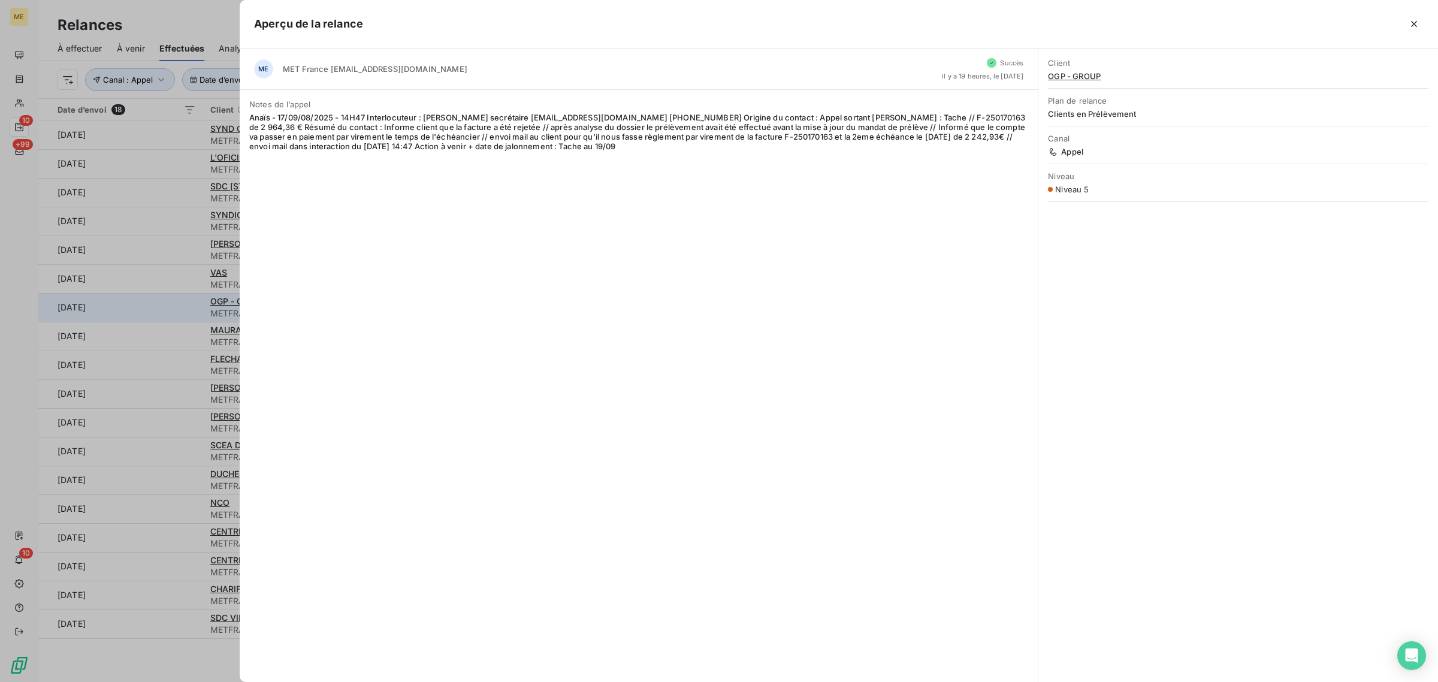
click at [185, 303] on div at bounding box center [719, 341] width 1438 height 682
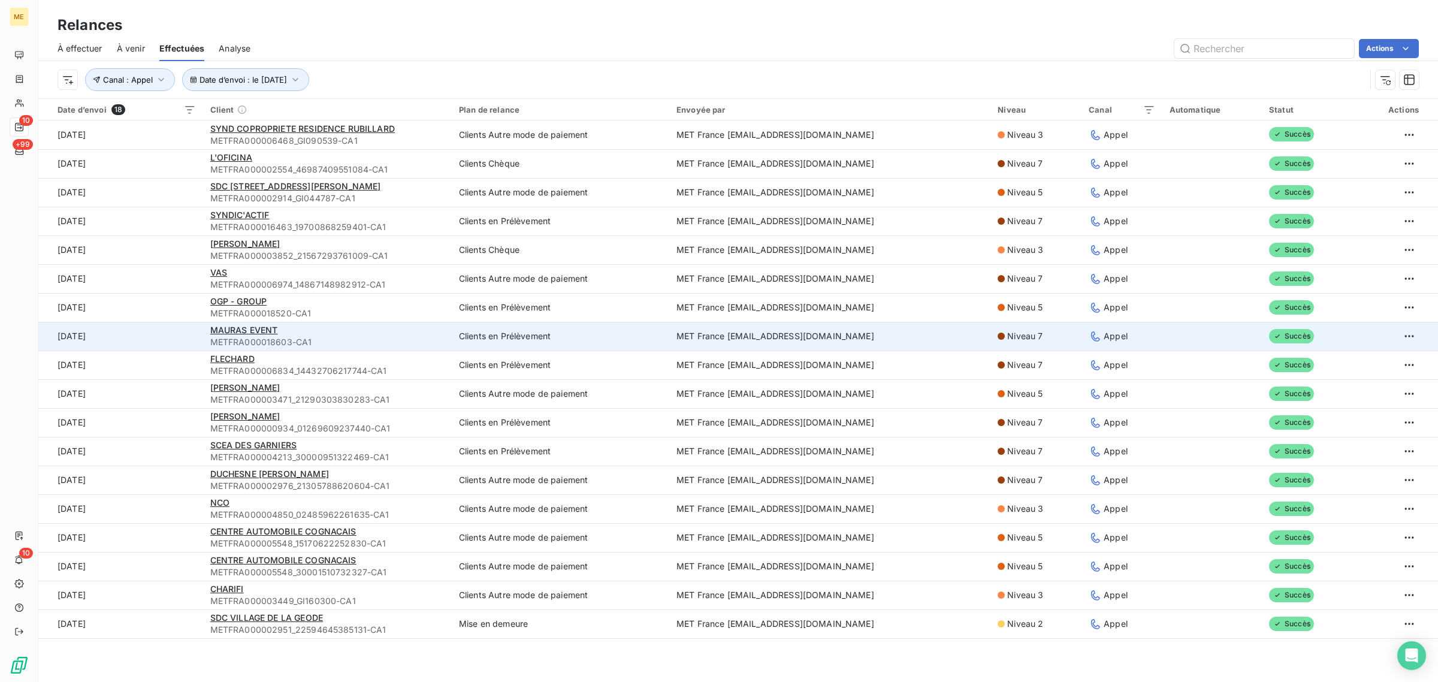
click at [187, 327] on td "[DATE]" at bounding box center [120, 336] width 165 height 29
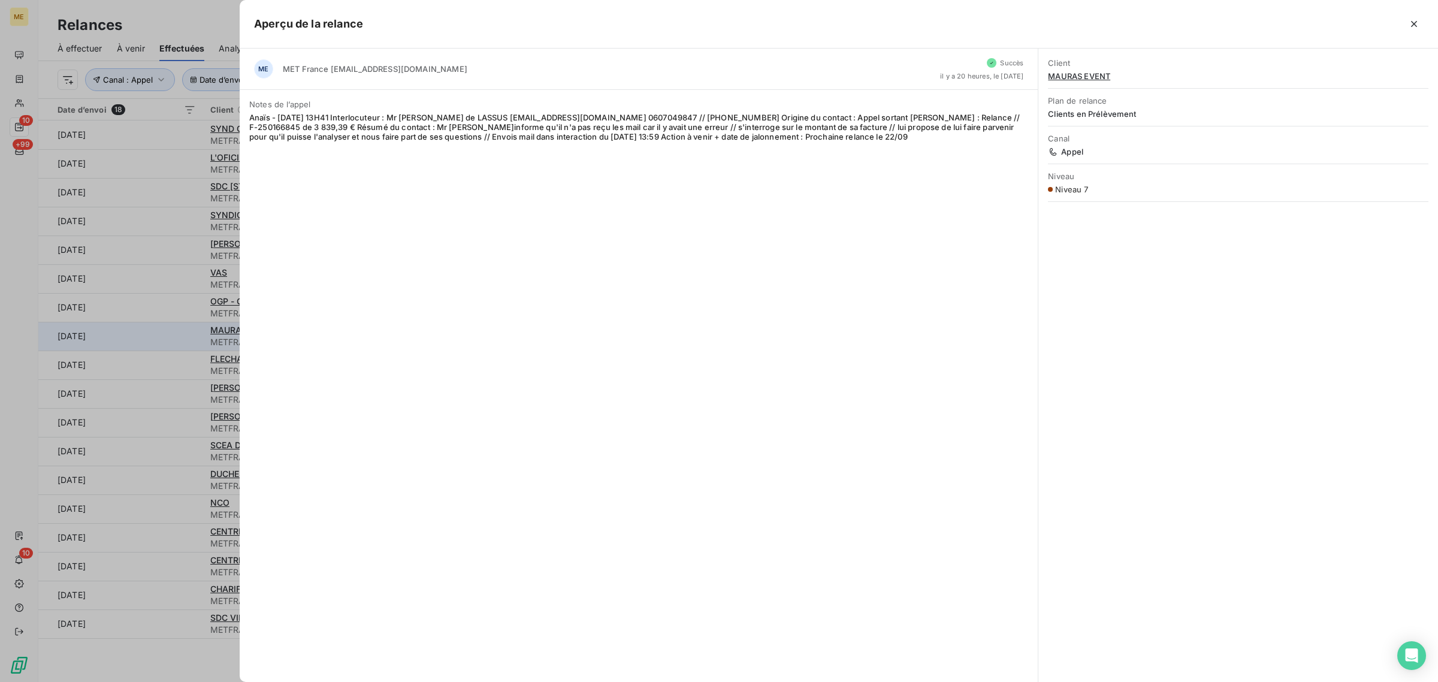
click at [187, 327] on div at bounding box center [719, 341] width 1438 height 682
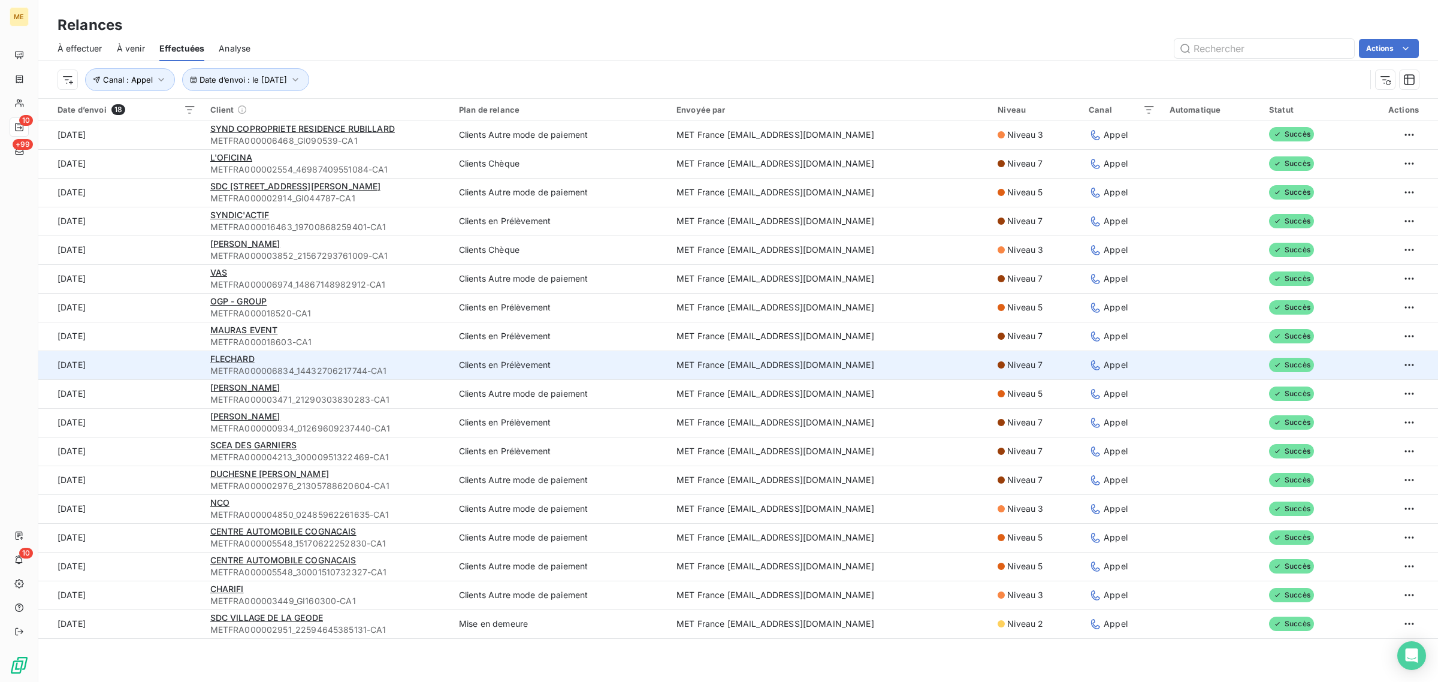
click at [186, 372] on td "[DATE]" at bounding box center [120, 365] width 165 height 29
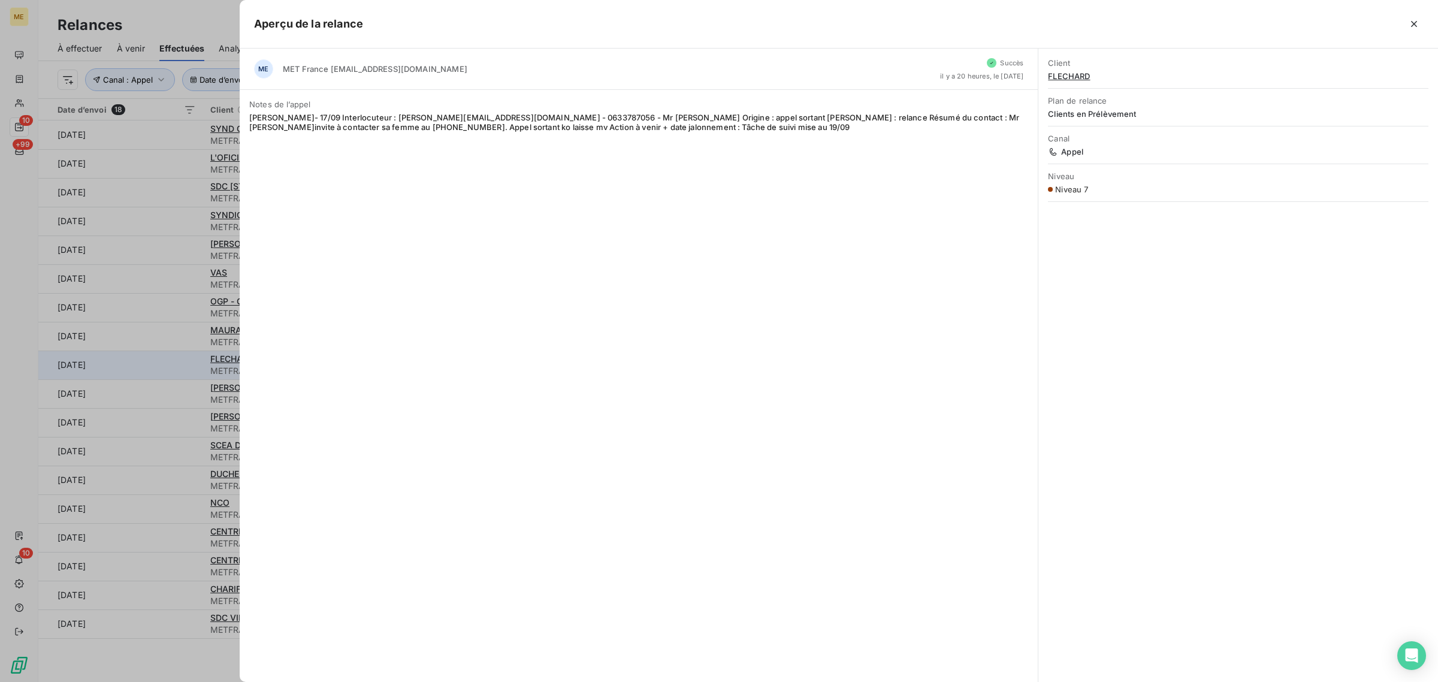
click at [186, 372] on div at bounding box center [719, 341] width 1438 height 682
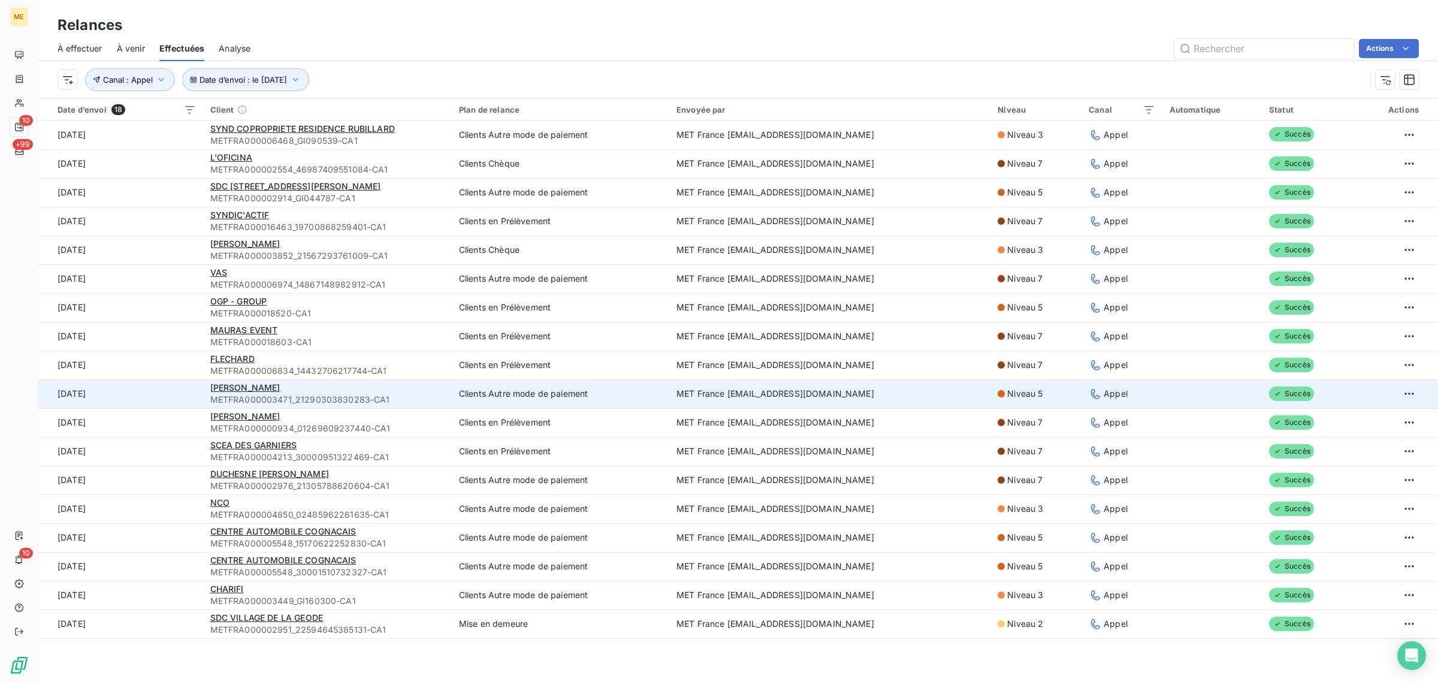
click at [179, 391] on td "[DATE]" at bounding box center [120, 393] width 165 height 29
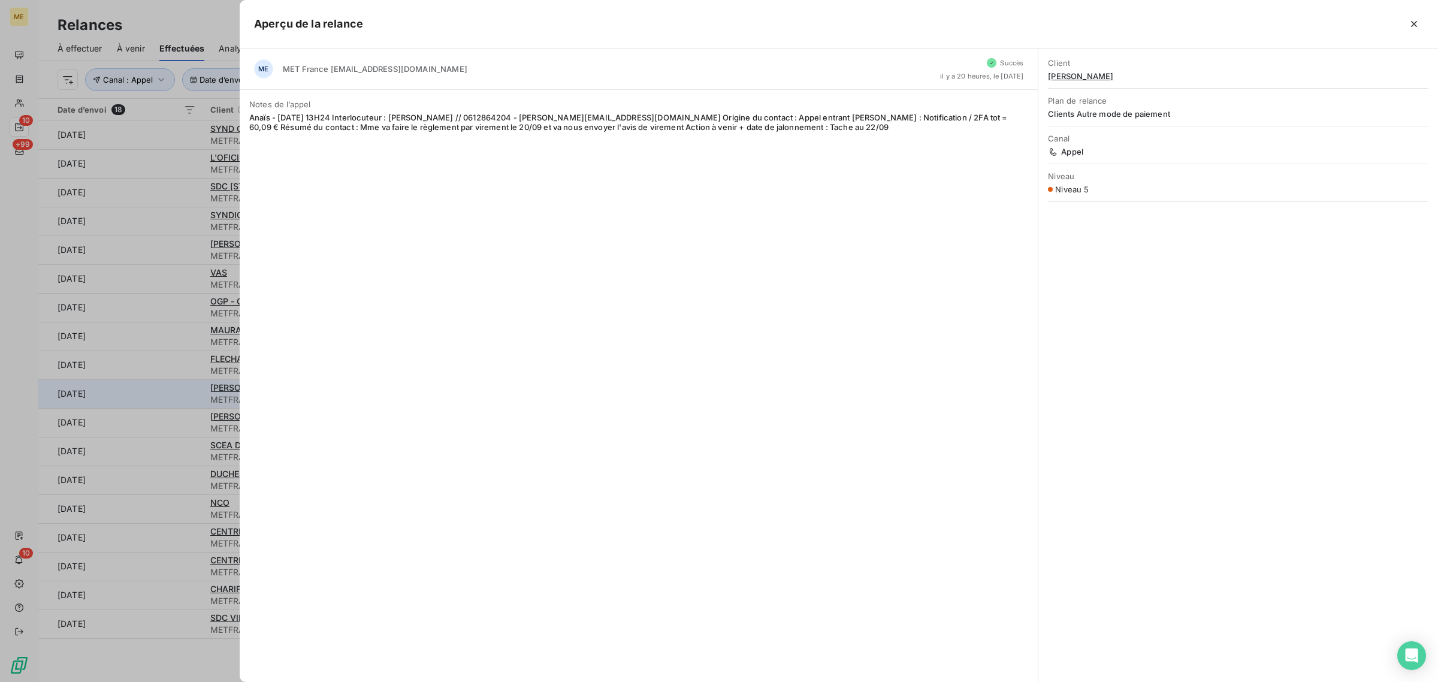
click at [179, 391] on div at bounding box center [719, 341] width 1438 height 682
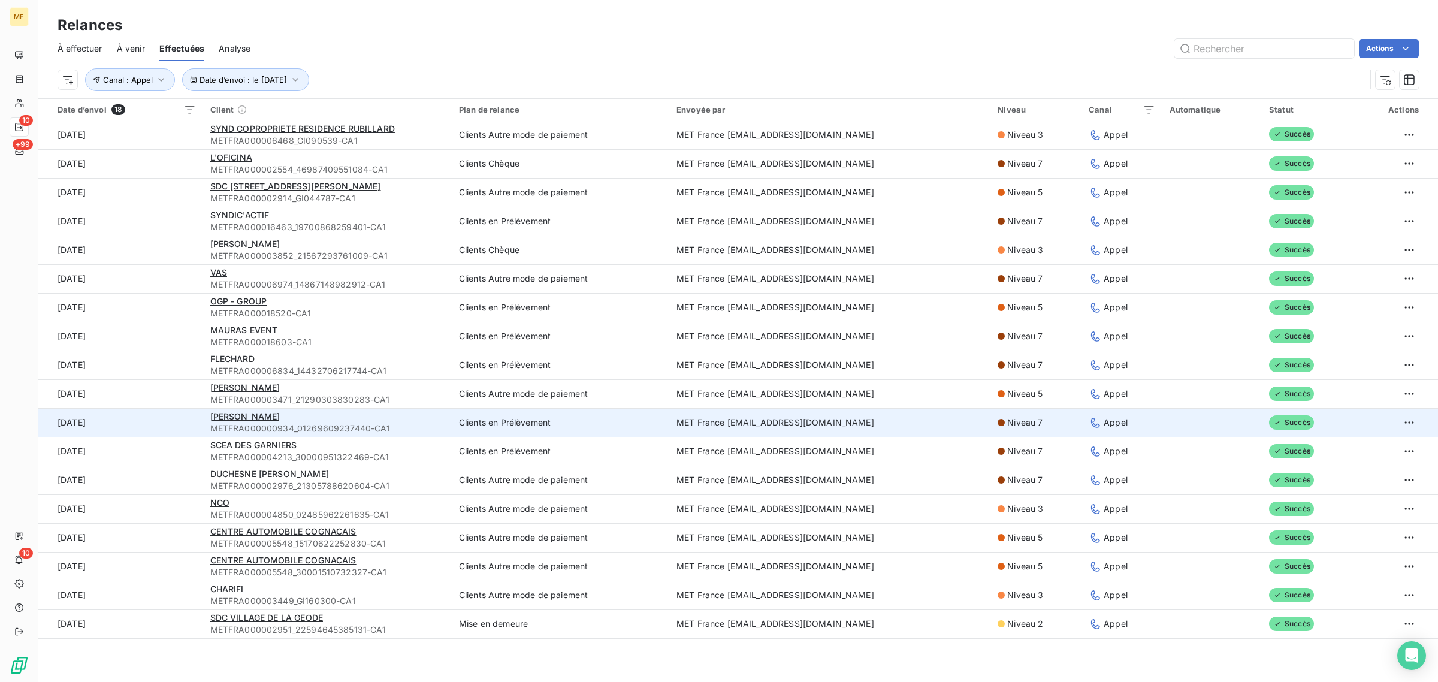
click at [162, 425] on td "[DATE]" at bounding box center [120, 422] width 165 height 29
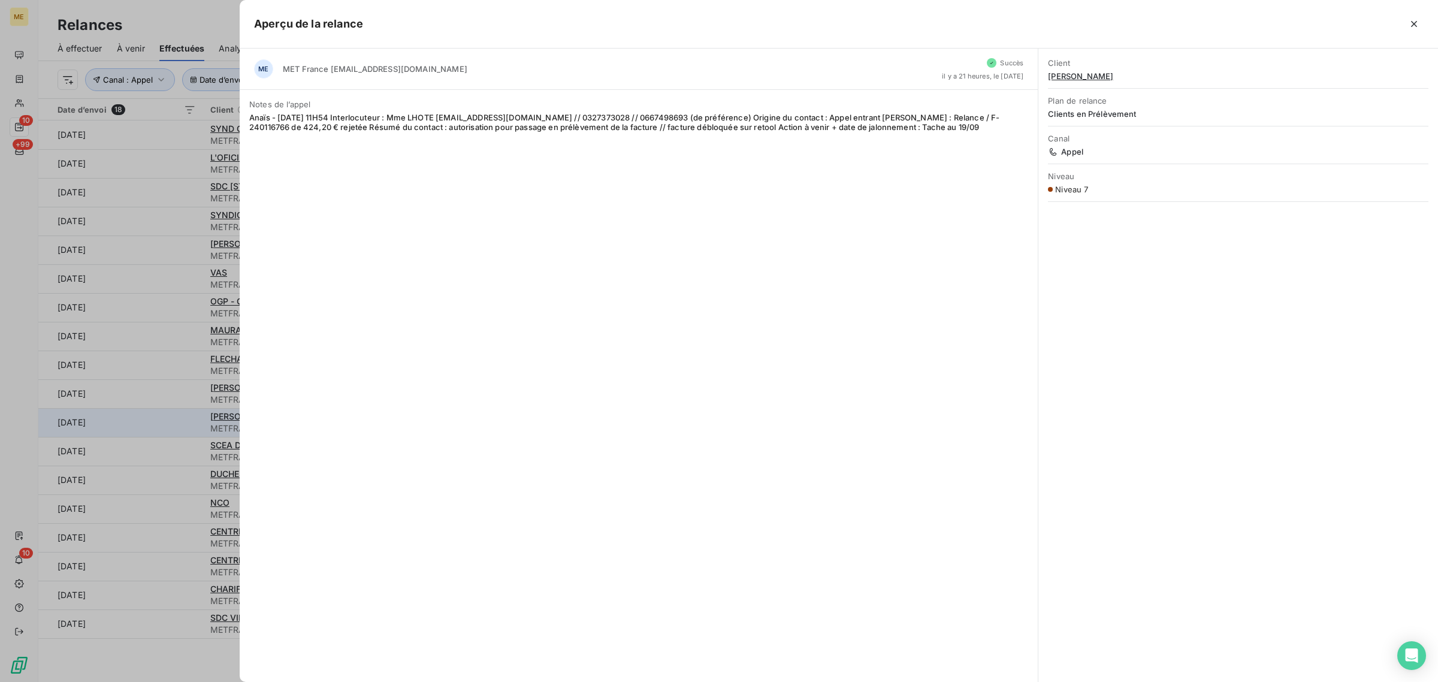
click at [162, 425] on div at bounding box center [719, 341] width 1438 height 682
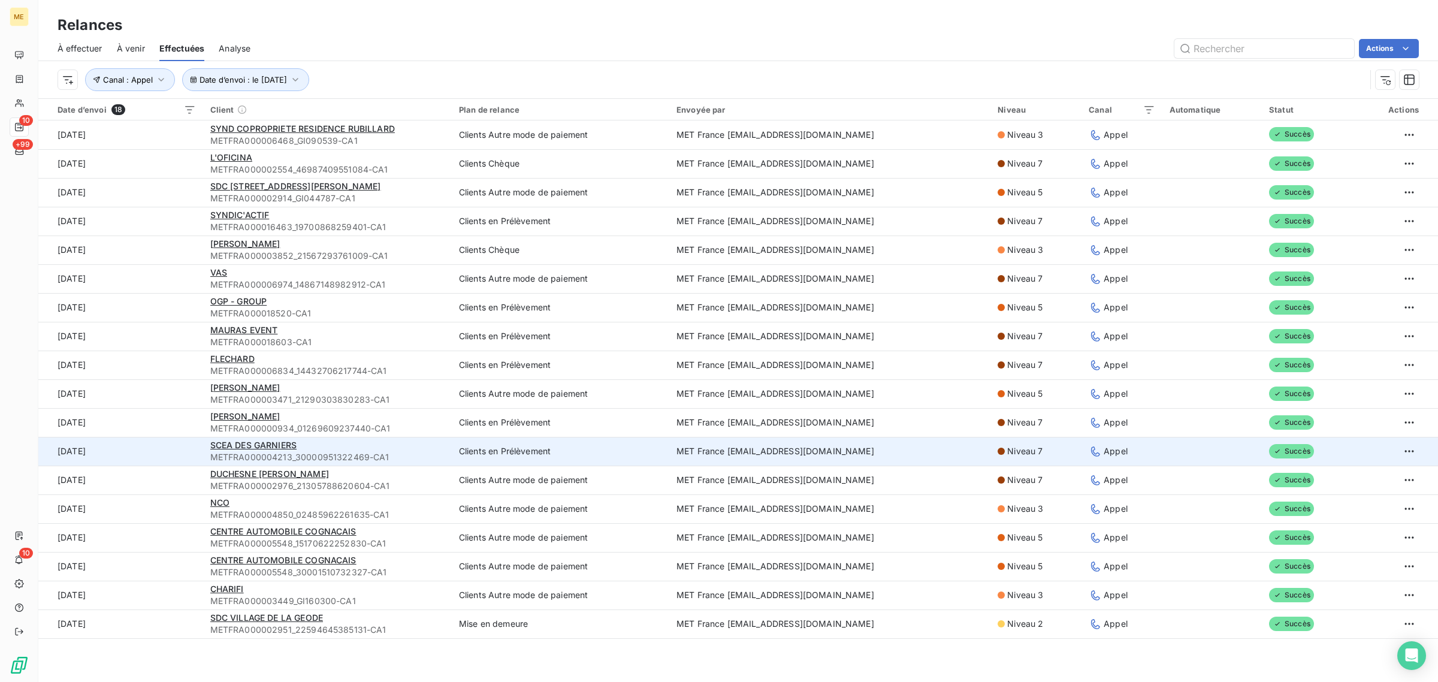
click at [167, 447] on td "[DATE]" at bounding box center [120, 451] width 165 height 29
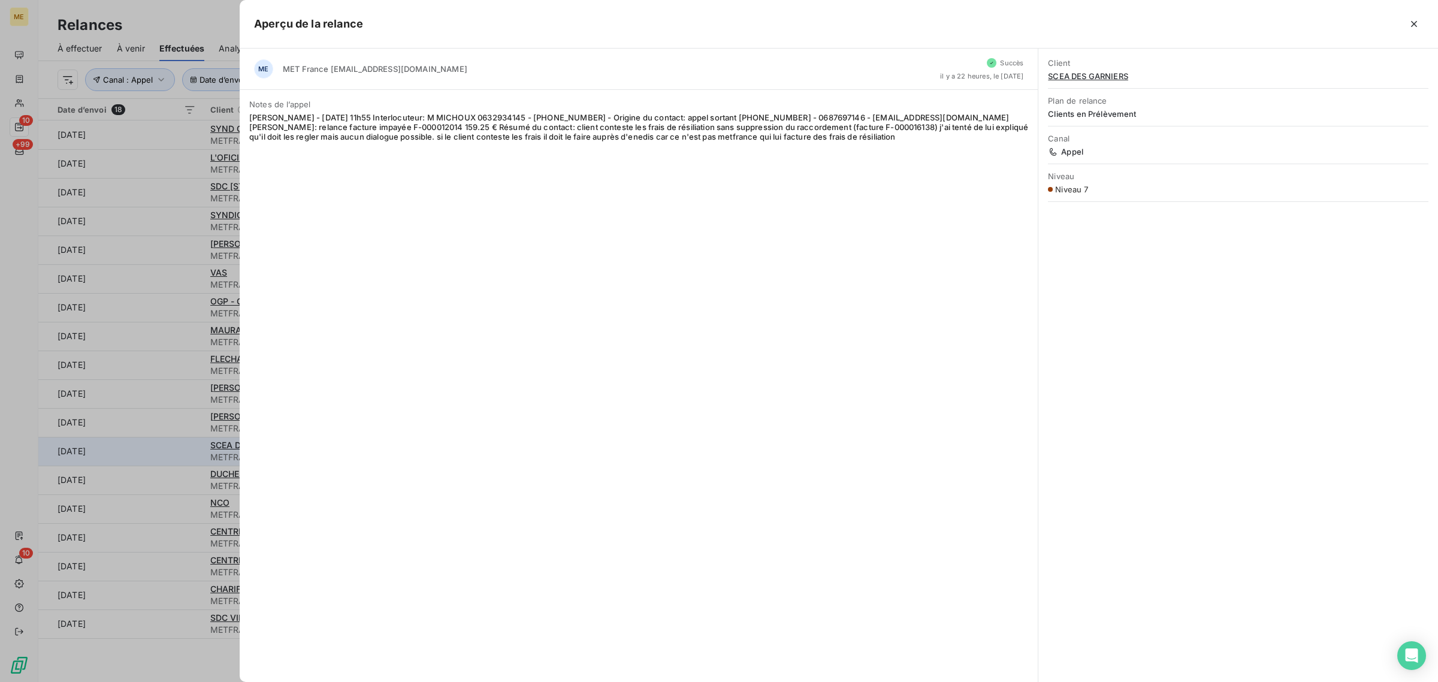
click at [167, 447] on div at bounding box center [719, 341] width 1438 height 682
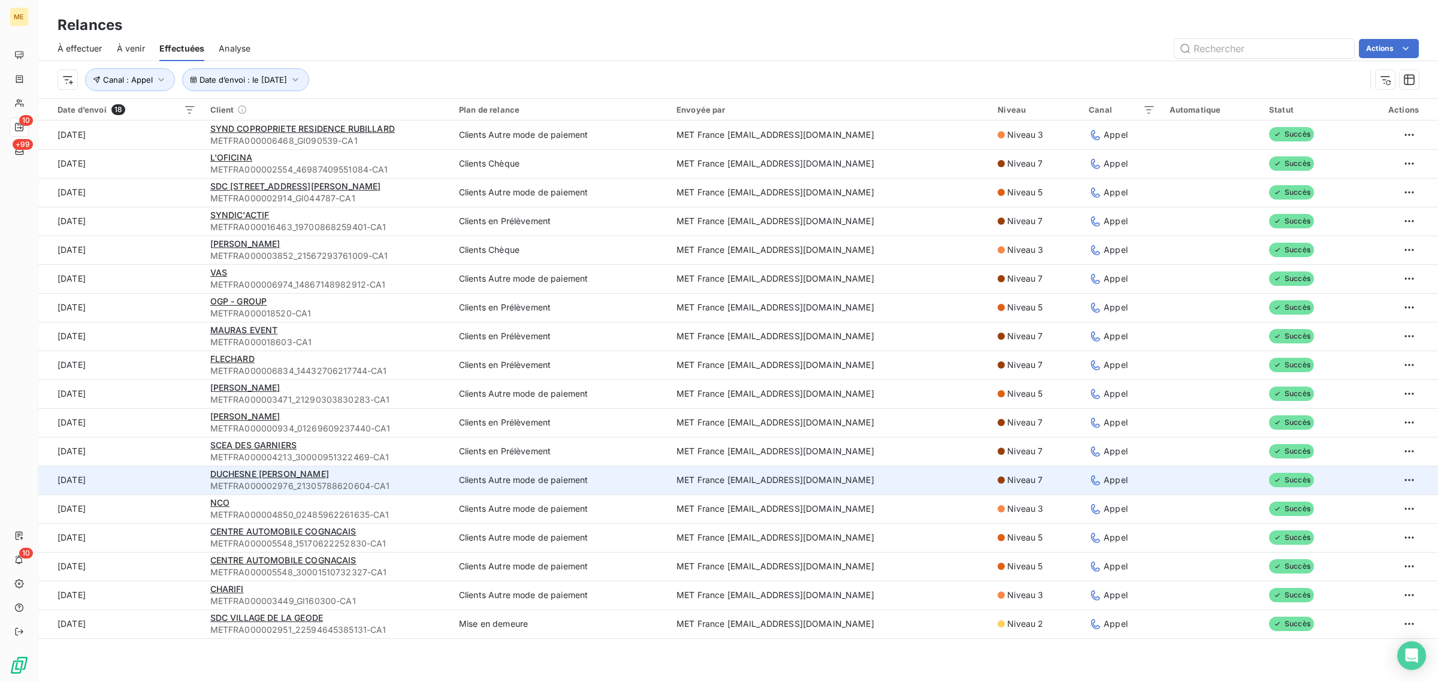
click at [160, 481] on td "[DATE]" at bounding box center [120, 480] width 165 height 29
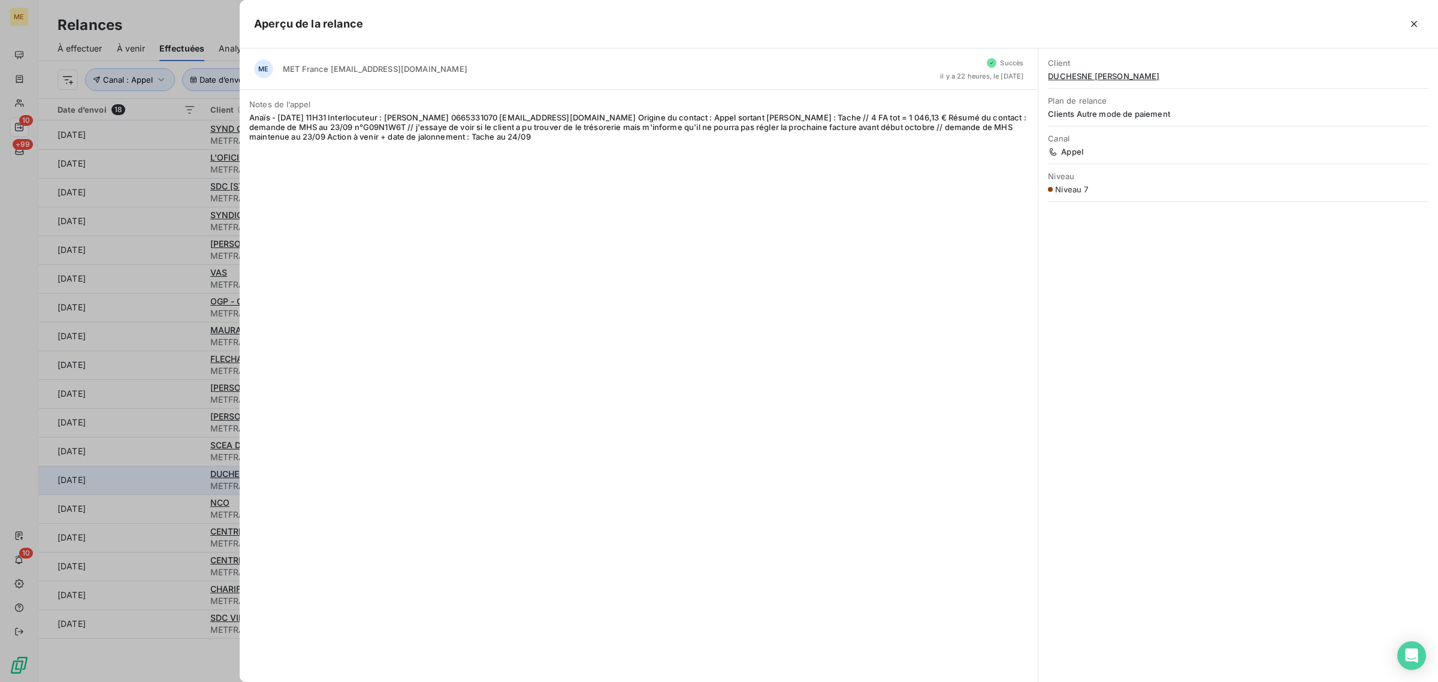
click at [160, 481] on div at bounding box center [719, 341] width 1438 height 682
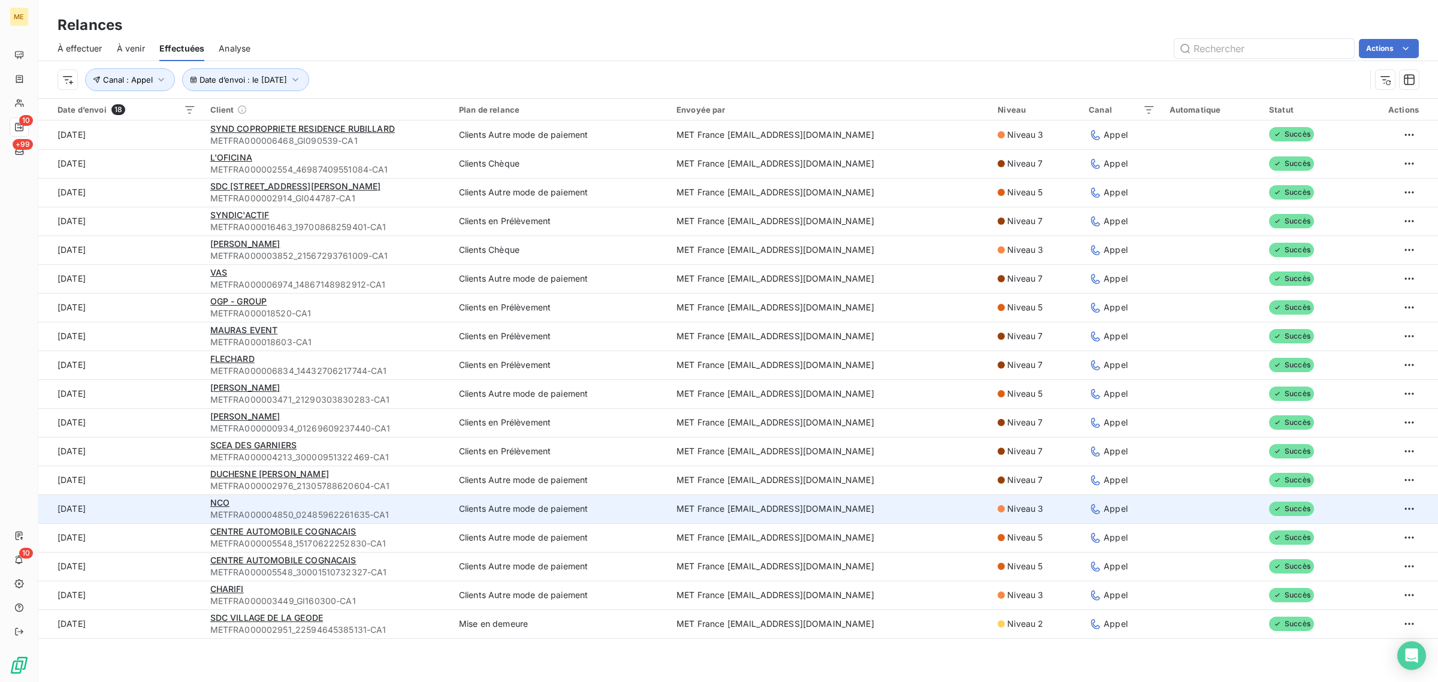
click at [154, 510] on td "[DATE]" at bounding box center [120, 508] width 165 height 29
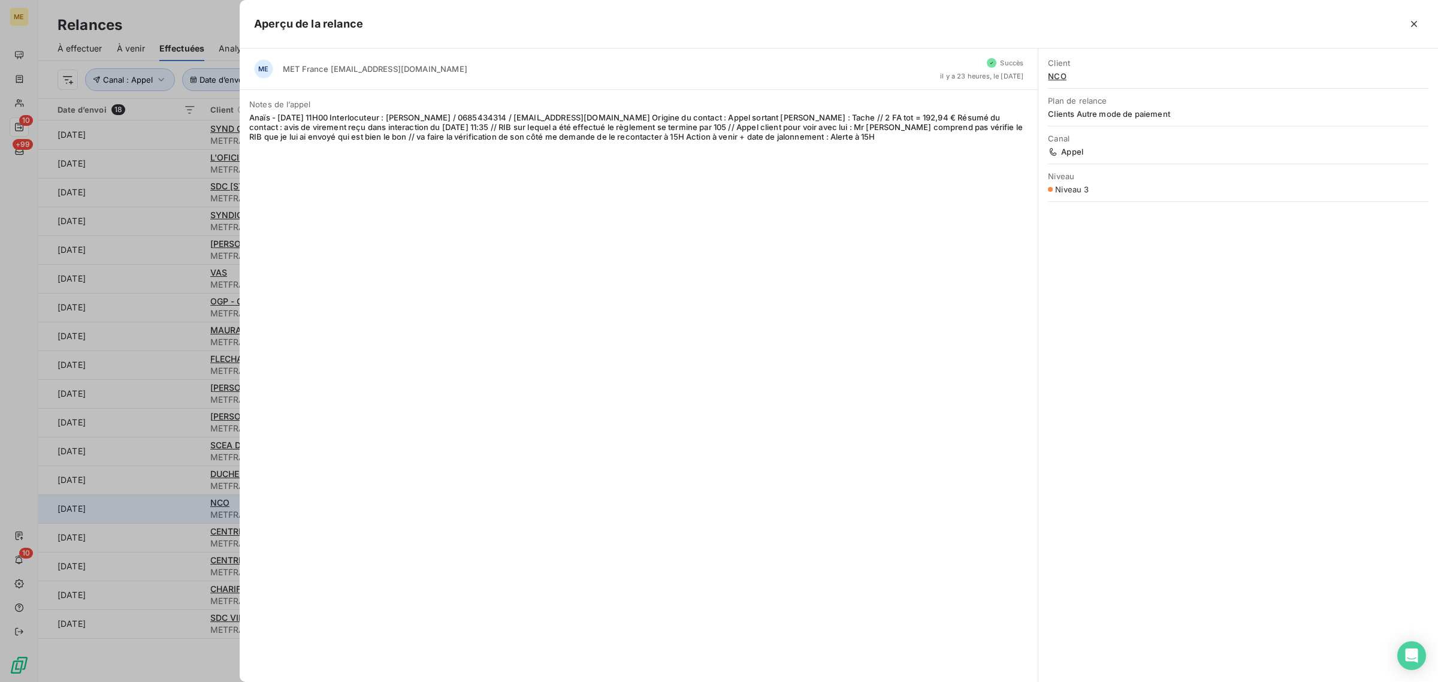
click at [154, 510] on div at bounding box center [719, 341] width 1438 height 682
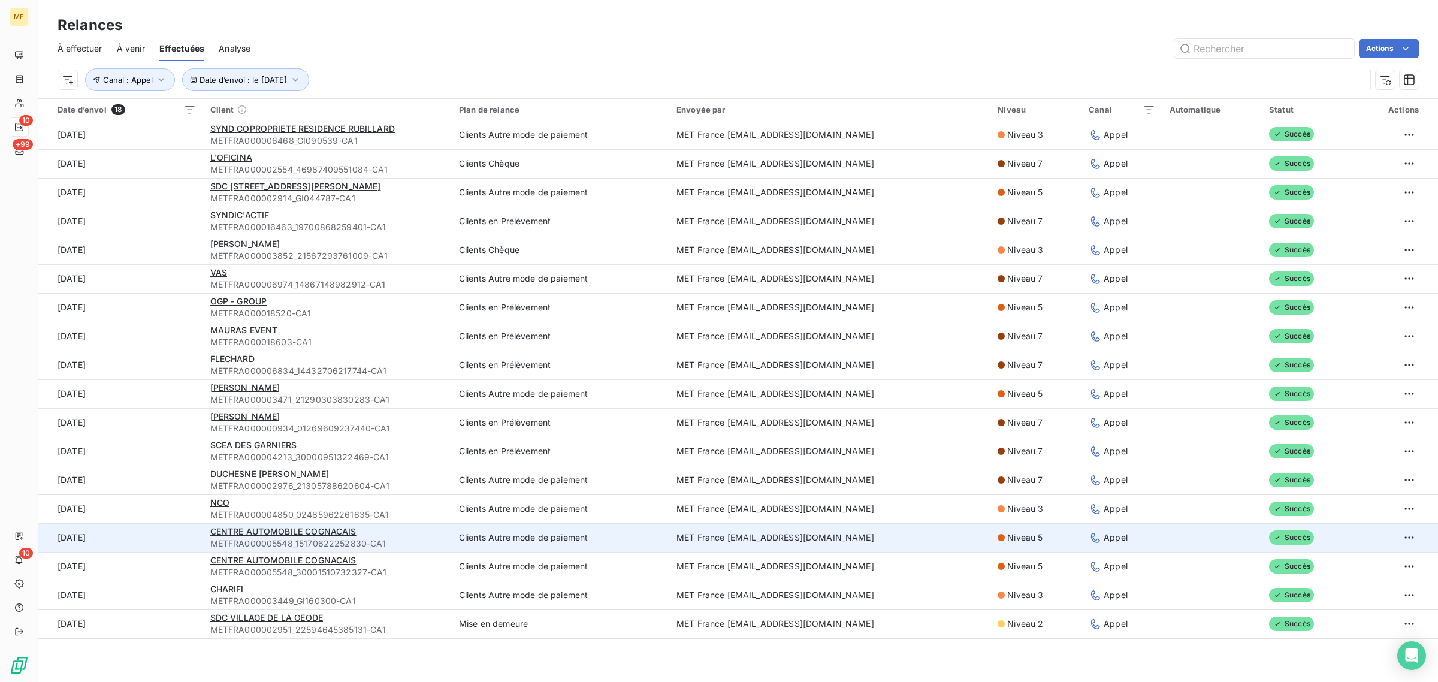
click at [158, 531] on td "[DATE]" at bounding box center [120, 537] width 165 height 29
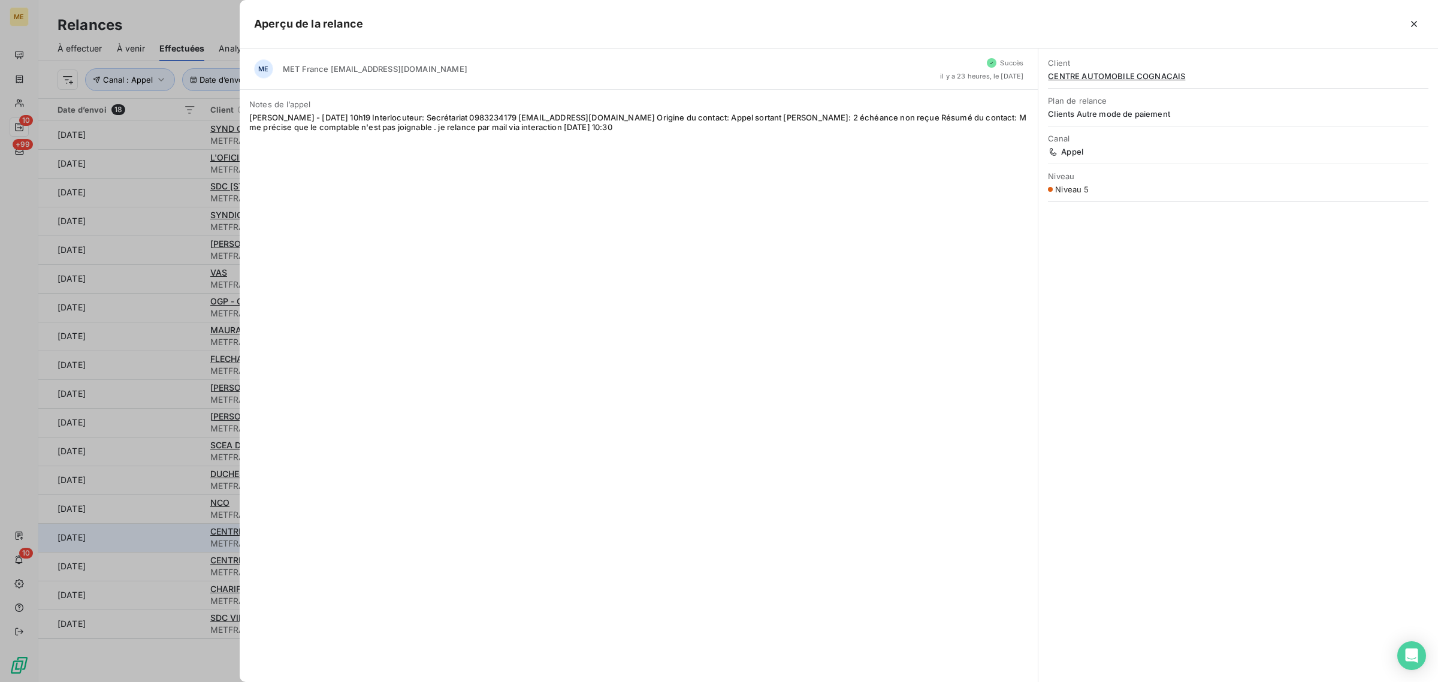
click at [158, 531] on div at bounding box center [719, 341] width 1438 height 682
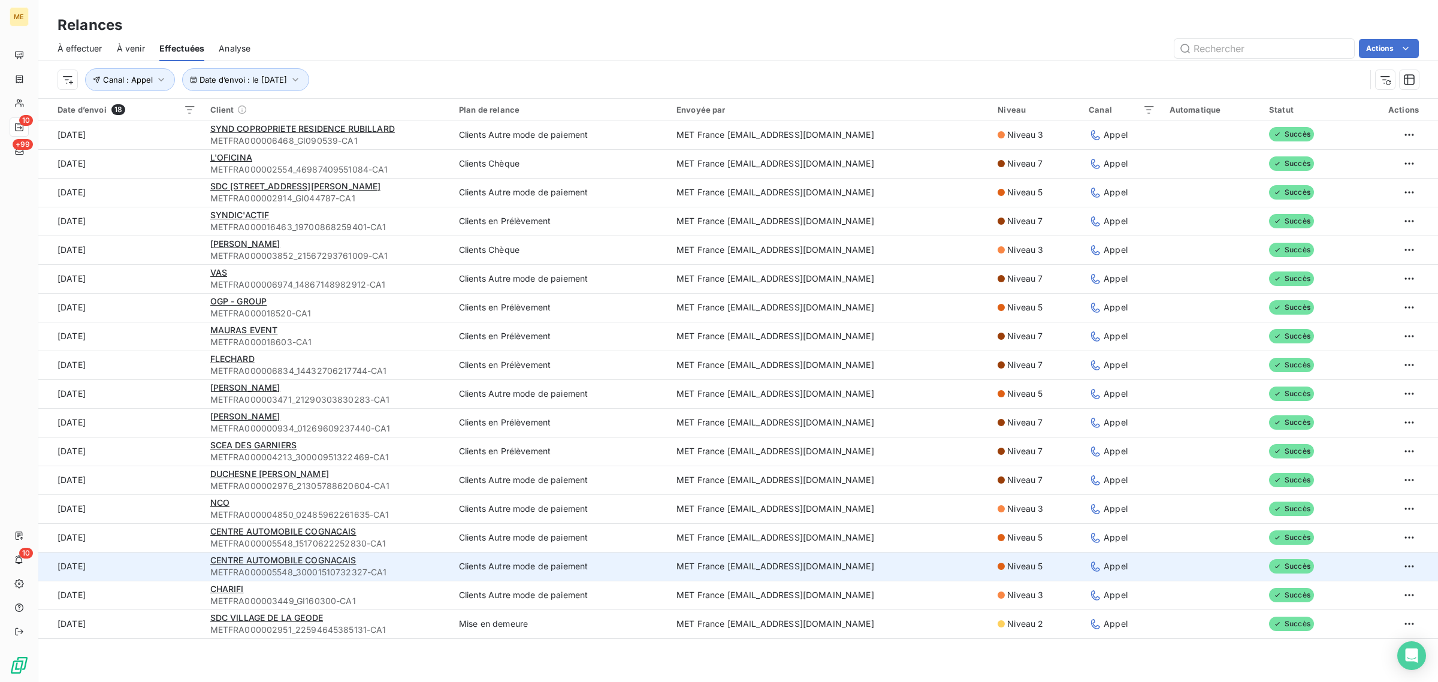
click at [171, 566] on td "[DATE]" at bounding box center [120, 566] width 165 height 29
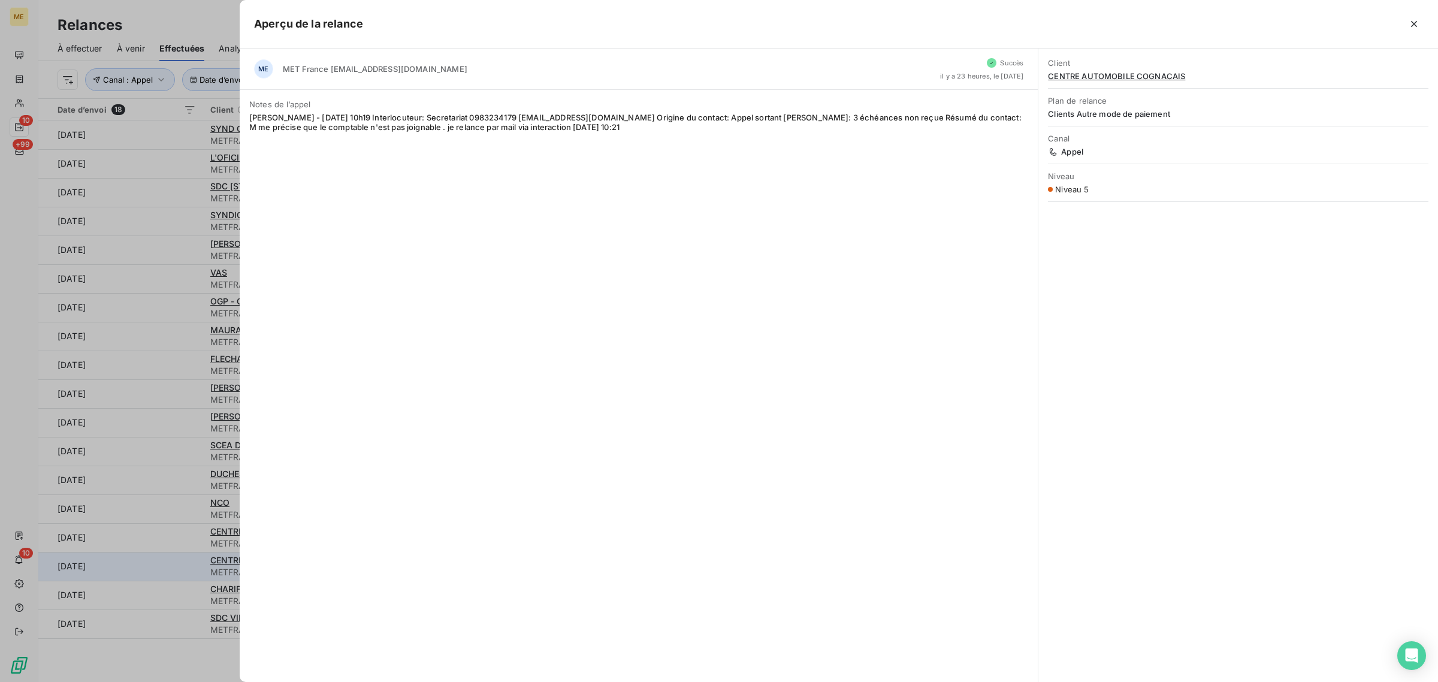
click at [171, 566] on div at bounding box center [719, 341] width 1438 height 682
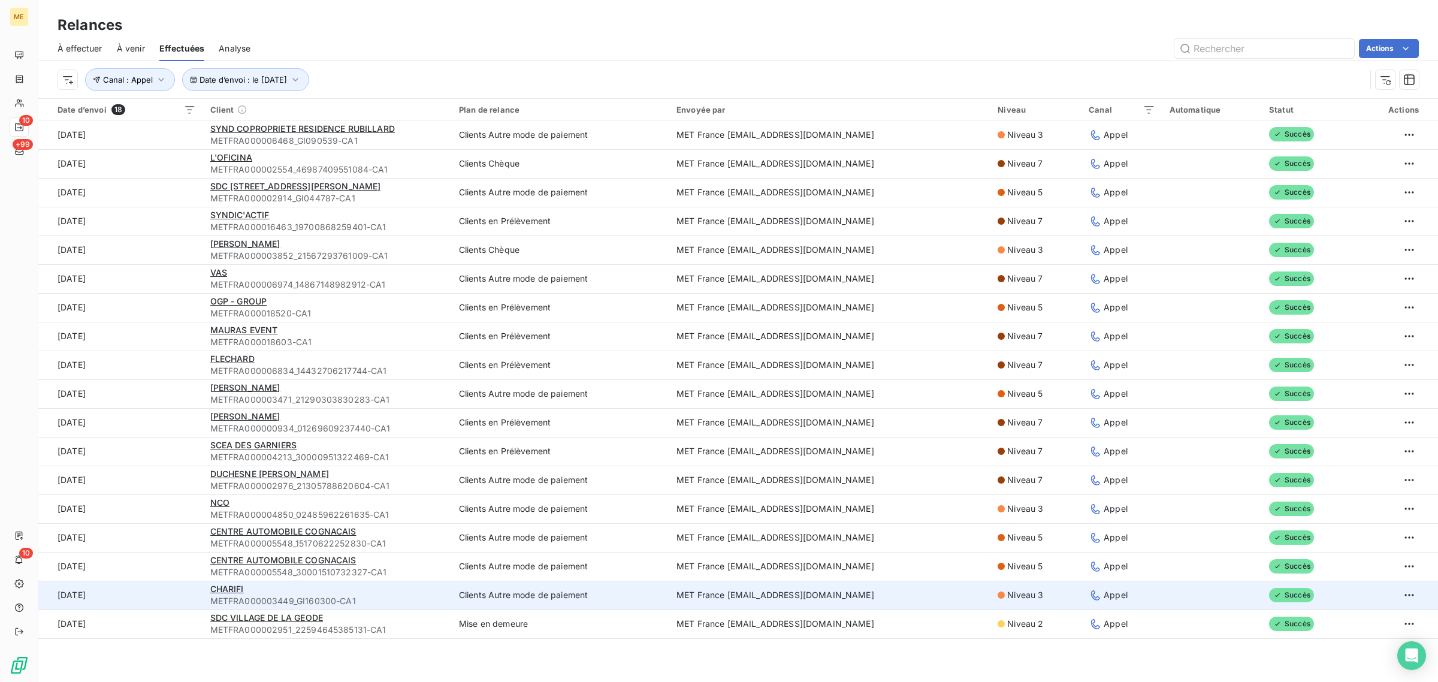
click at [166, 593] on td "[DATE]" at bounding box center [120, 595] width 165 height 29
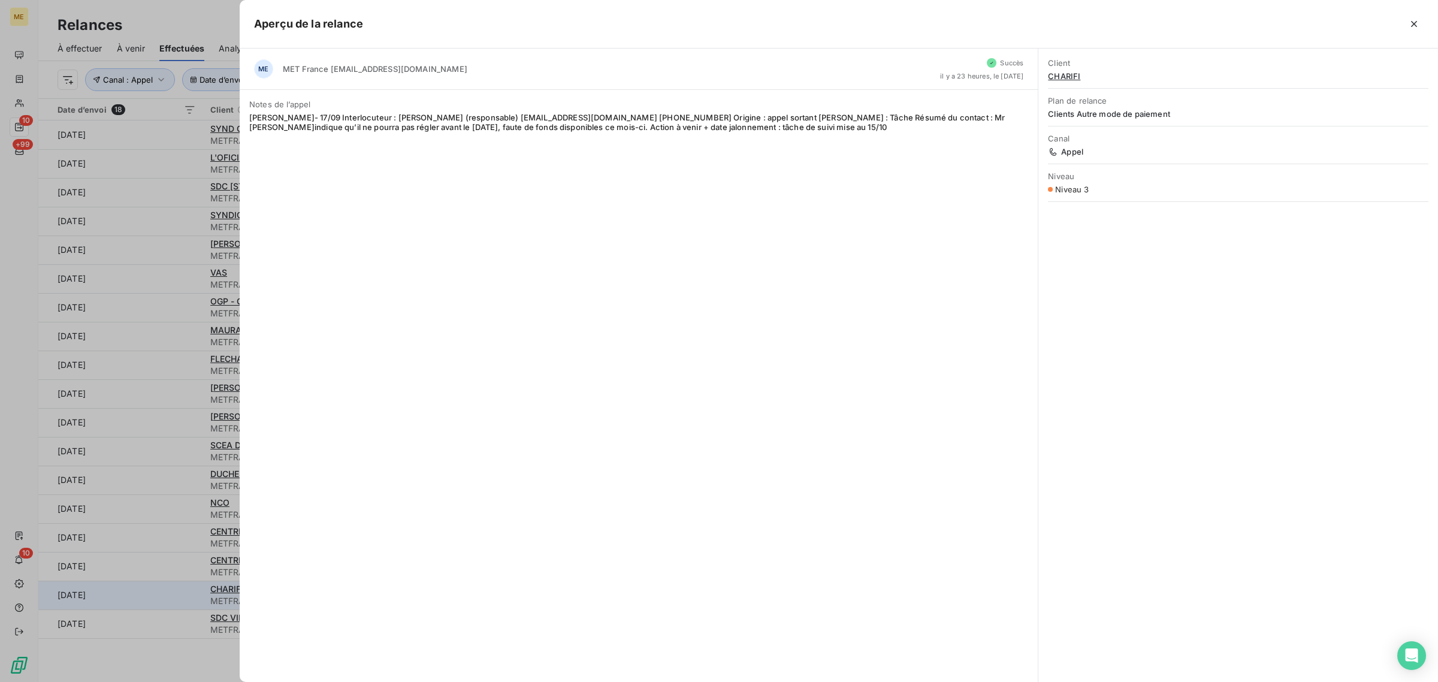
click at [166, 593] on div at bounding box center [719, 341] width 1438 height 682
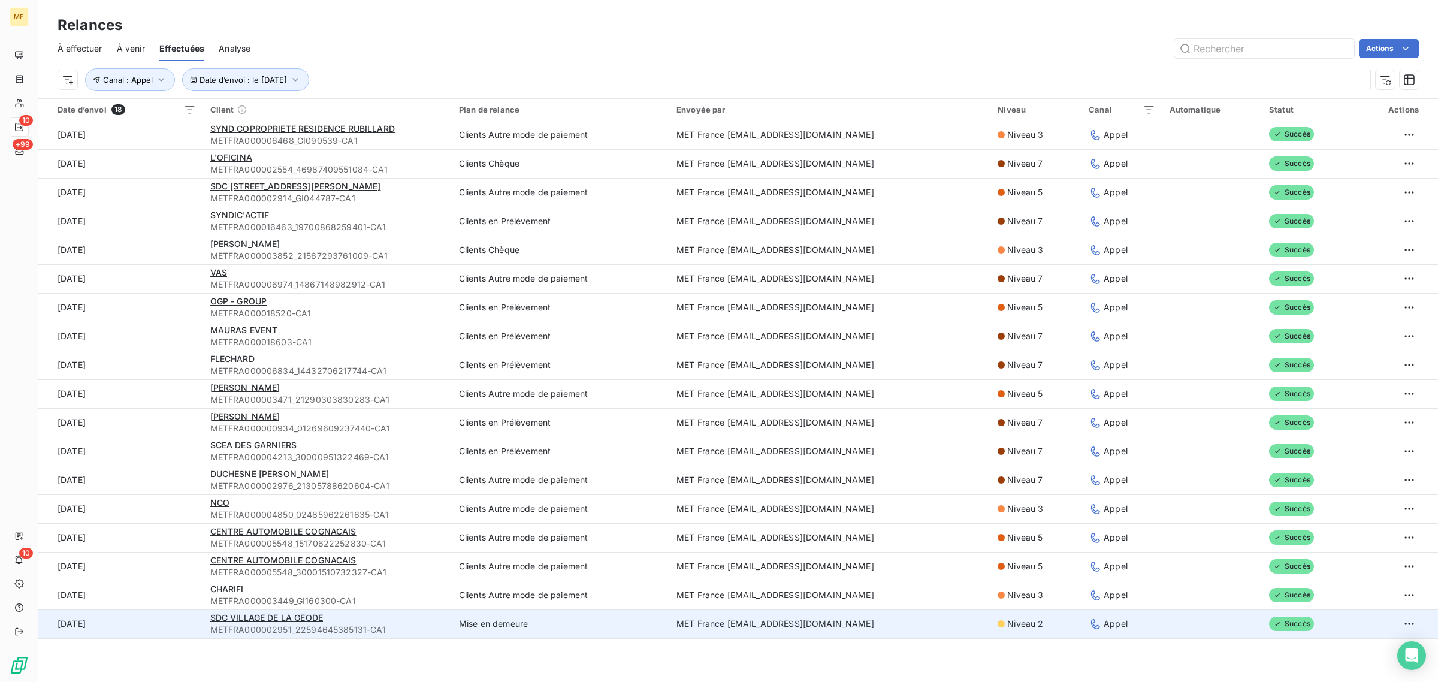
click at [166, 615] on td "[DATE]" at bounding box center [120, 623] width 165 height 29
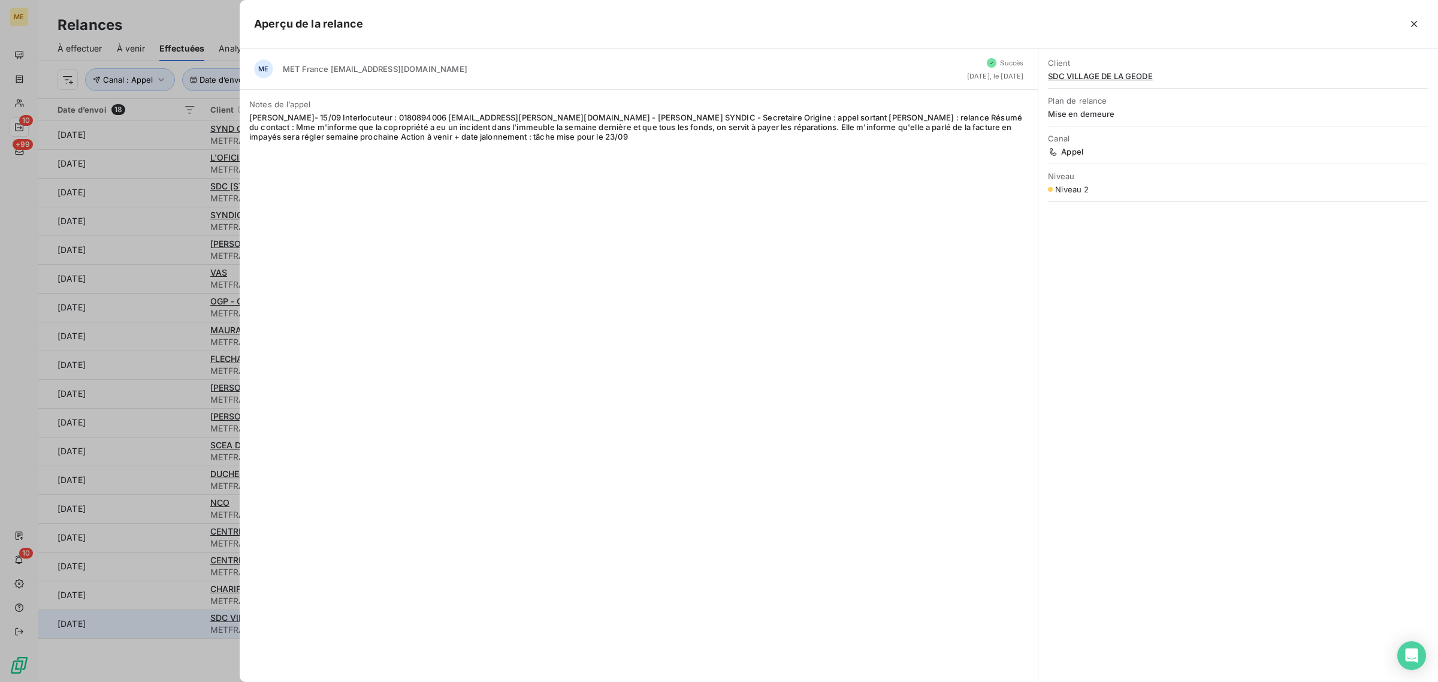
click at [166, 615] on div at bounding box center [719, 341] width 1438 height 682
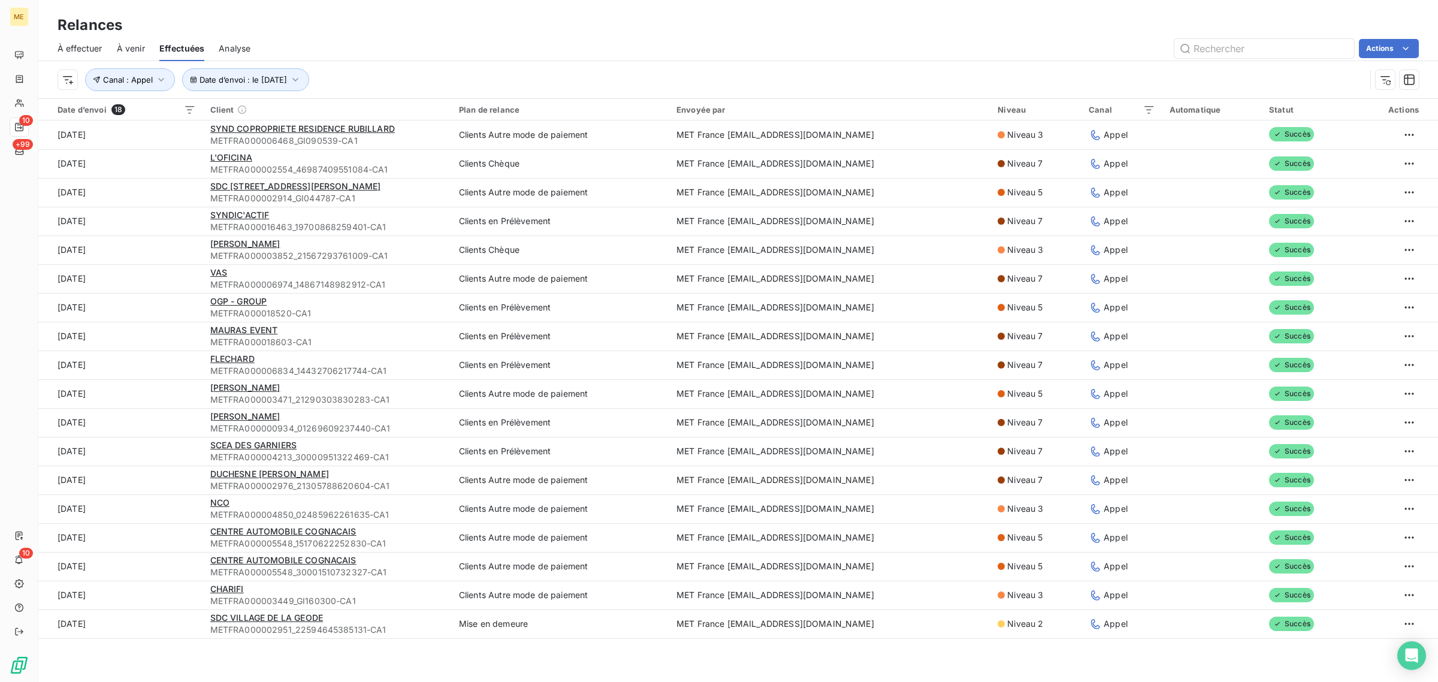
click at [206, 640] on div "Date d’envoi 18 Client Plan de relance Envoyée par Niveau Canal Automatique Sta…" at bounding box center [738, 389] width 1400 height 581
